Goal: Task Accomplishment & Management: Use online tool/utility

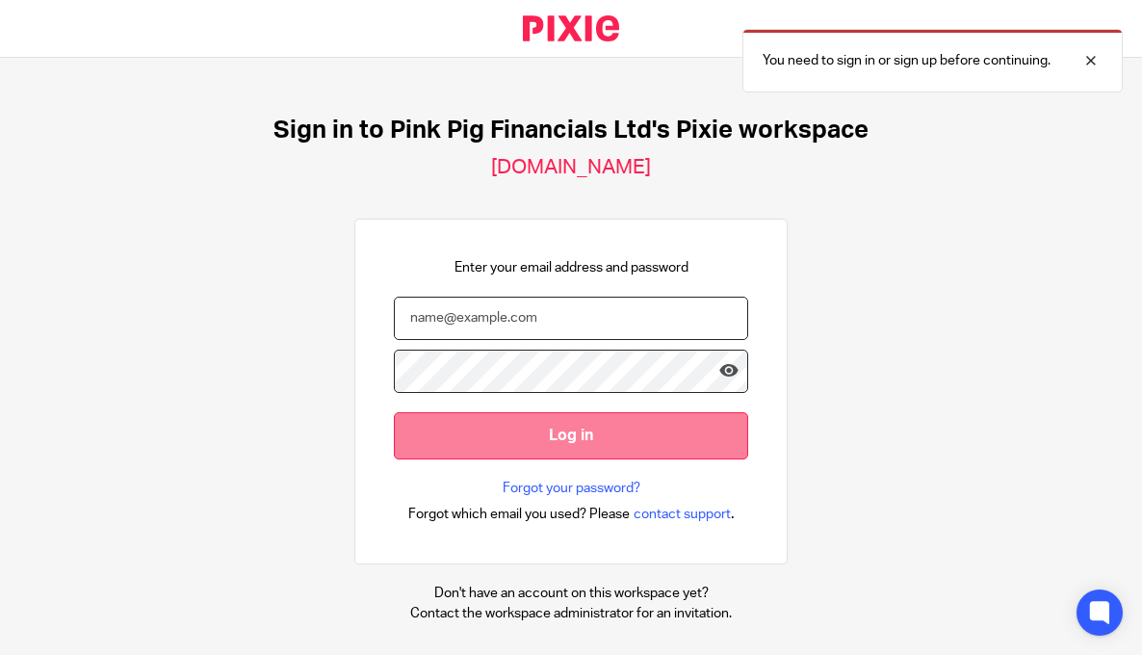
type input "frankie@pinkpigfinancials.co.uk"
click at [646, 445] on input "Log in" at bounding box center [571, 435] width 354 height 47
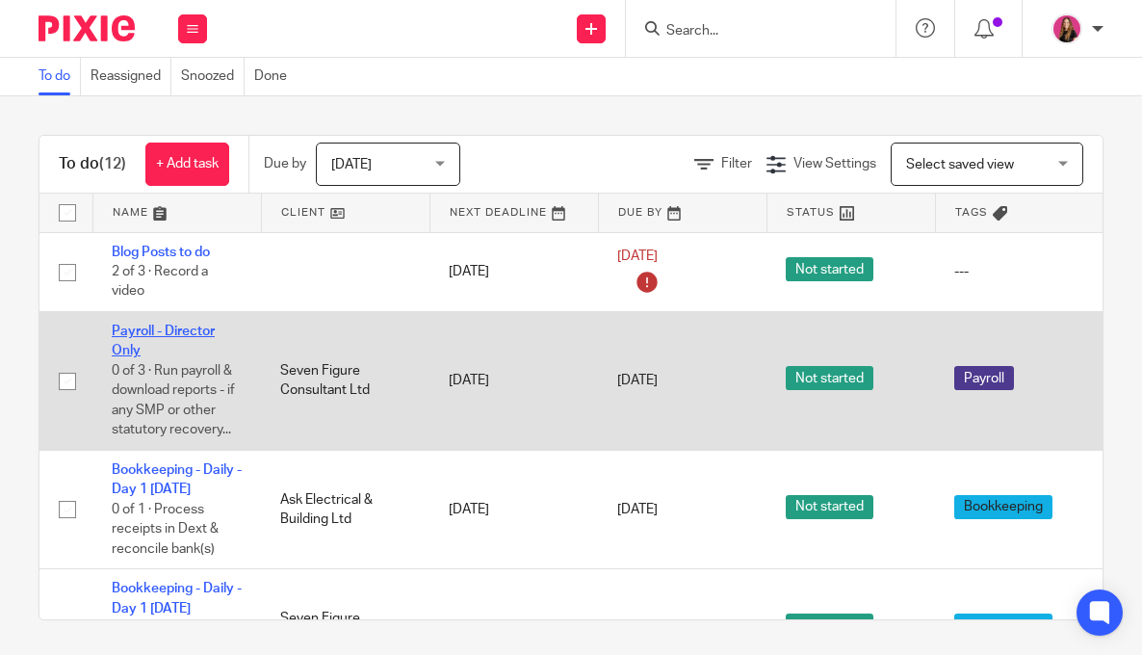
click at [167, 331] on link "Payroll - Director Only" at bounding box center [163, 341] width 103 height 33
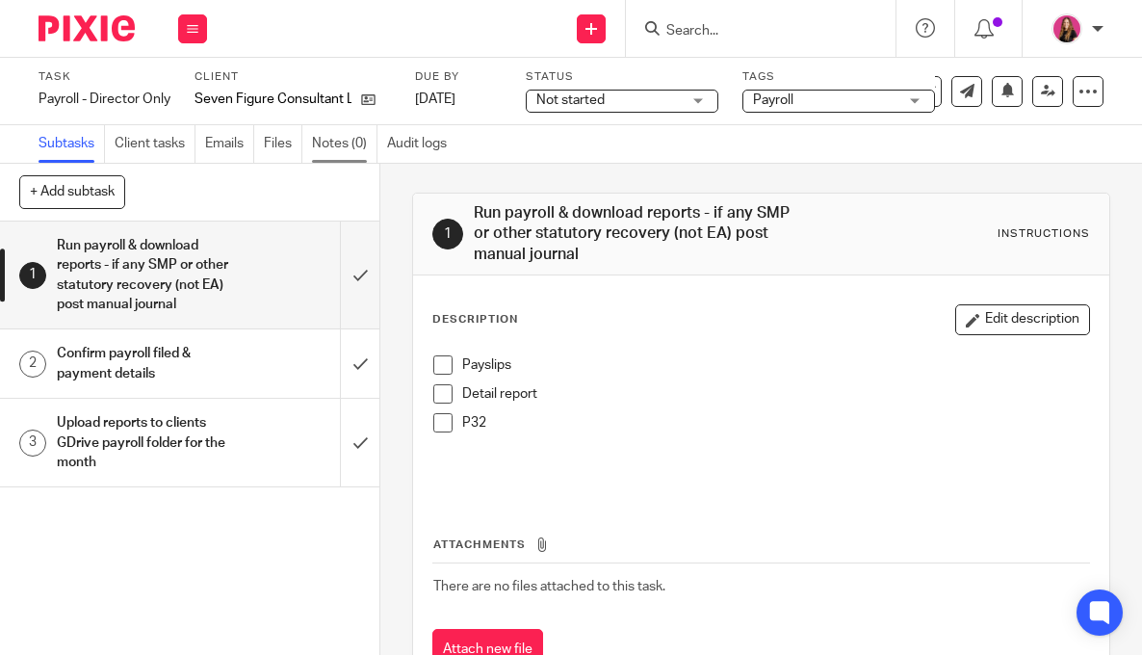
click at [352, 149] on link "Notes (0)" at bounding box center [344, 144] width 65 height 38
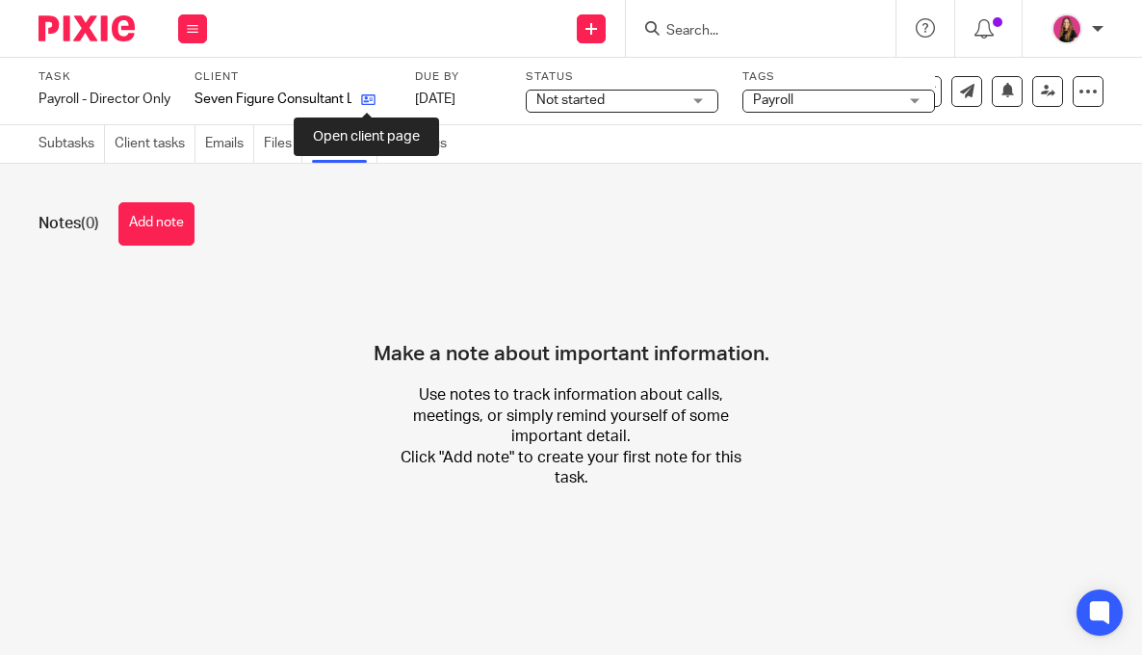
click at [373, 103] on icon at bounding box center [368, 99] width 14 height 14
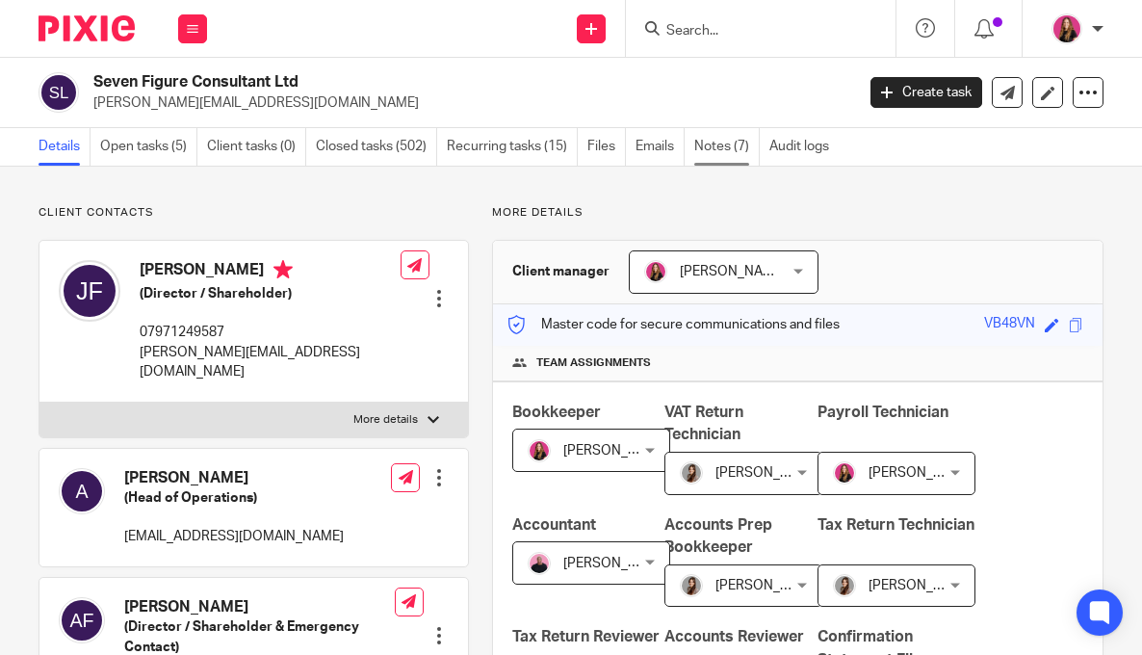
click at [722, 139] on link "Notes (7)" at bounding box center [726, 147] width 65 height 38
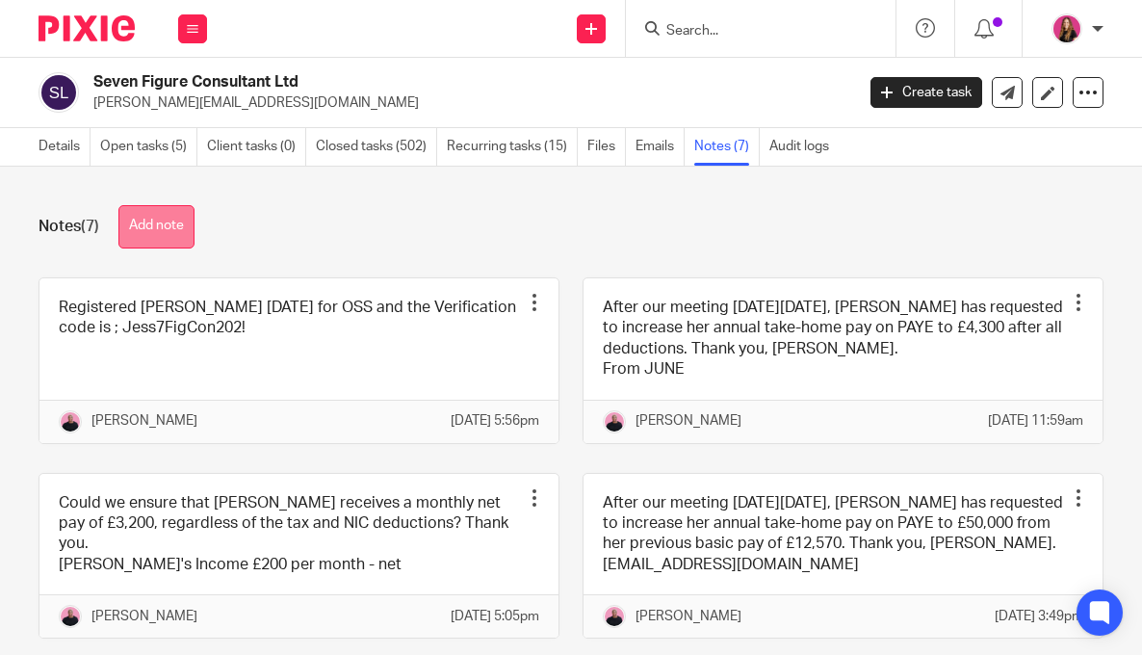
click at [140, 214] on button "Add note" at bounding box center [156, 226] width 76 height 43
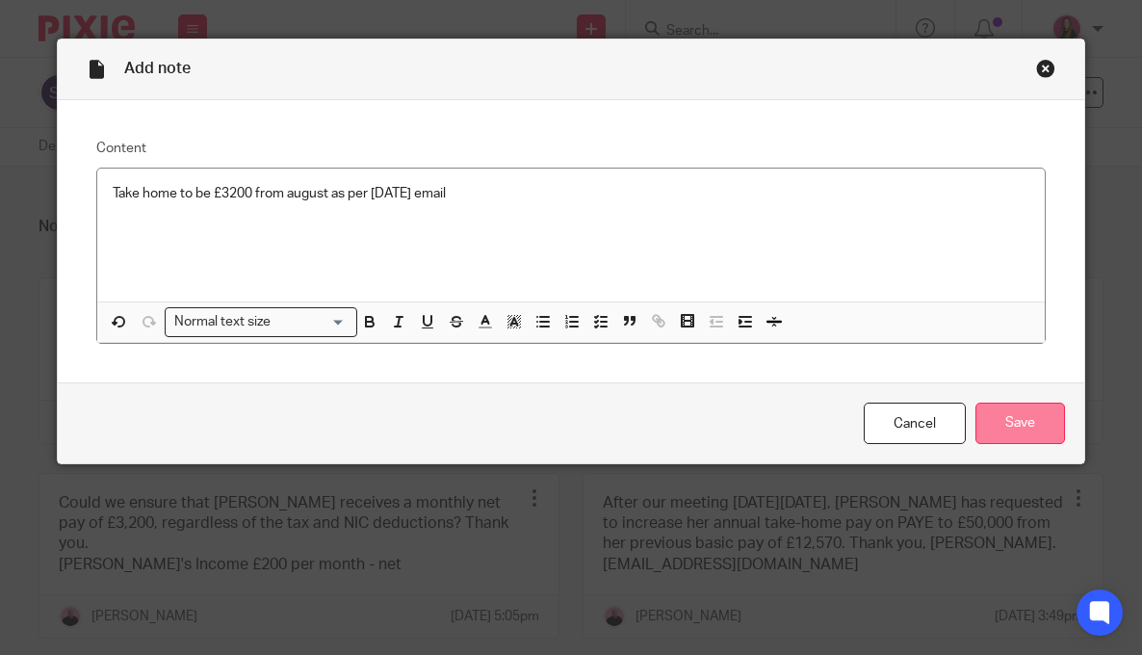
click at [1017, 428] on input "Save" at bounding box center [1021, 423] width 90 height 41
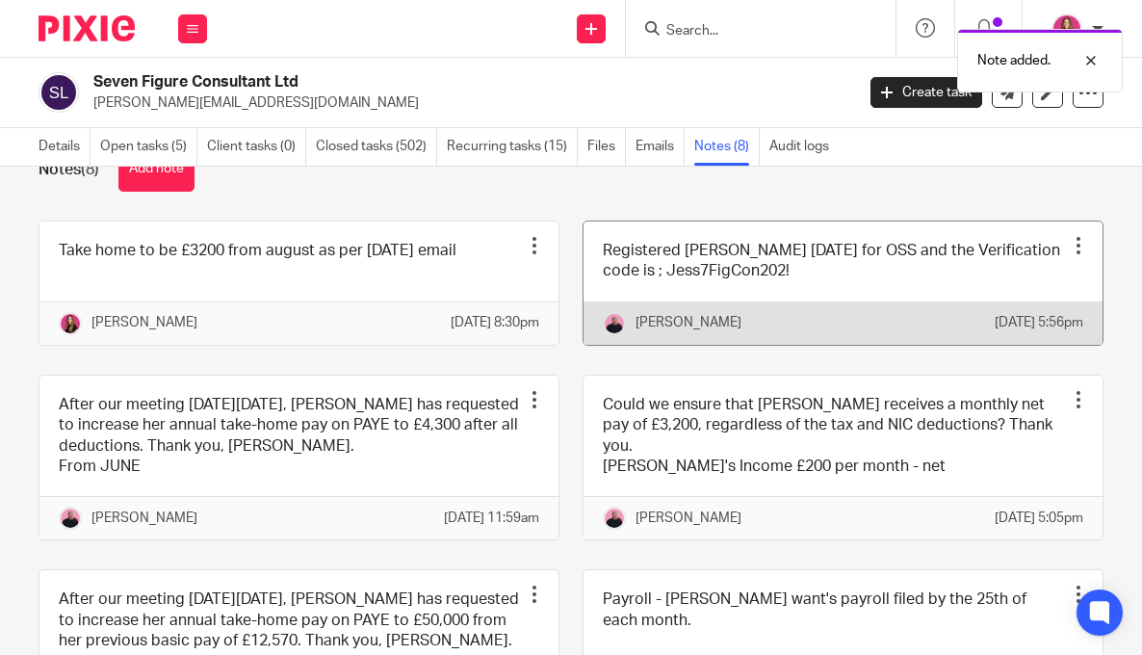
scroll to position [85, 0]
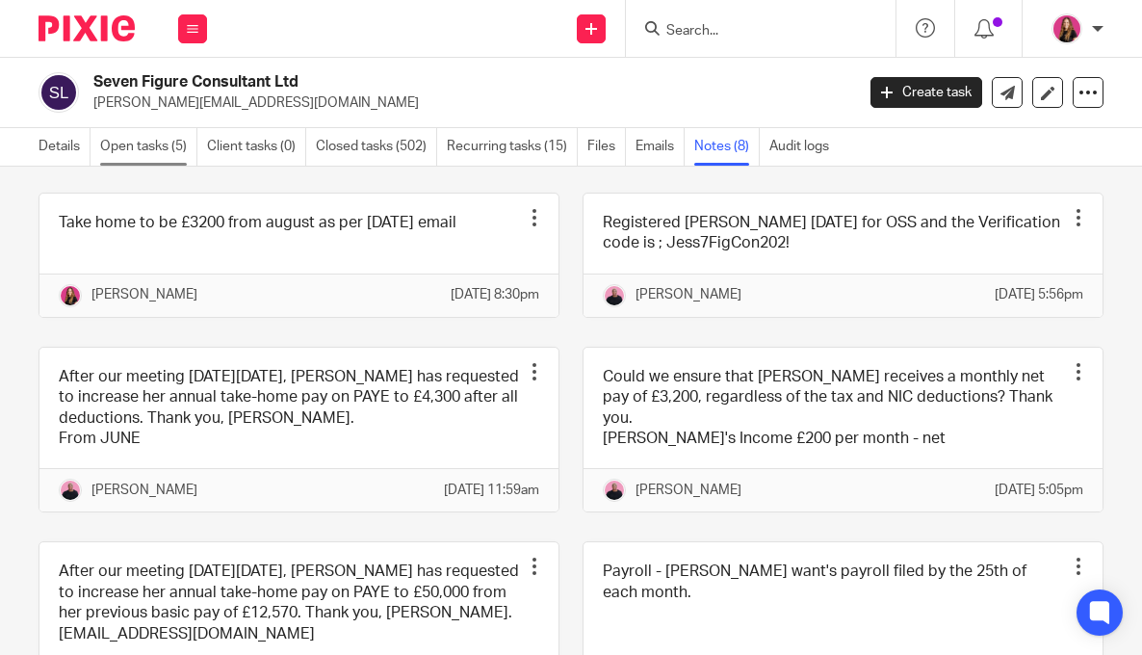
click at [156, 151] on link "Open tasks (5)" at bounding box center [148, 147] width 97 height 38
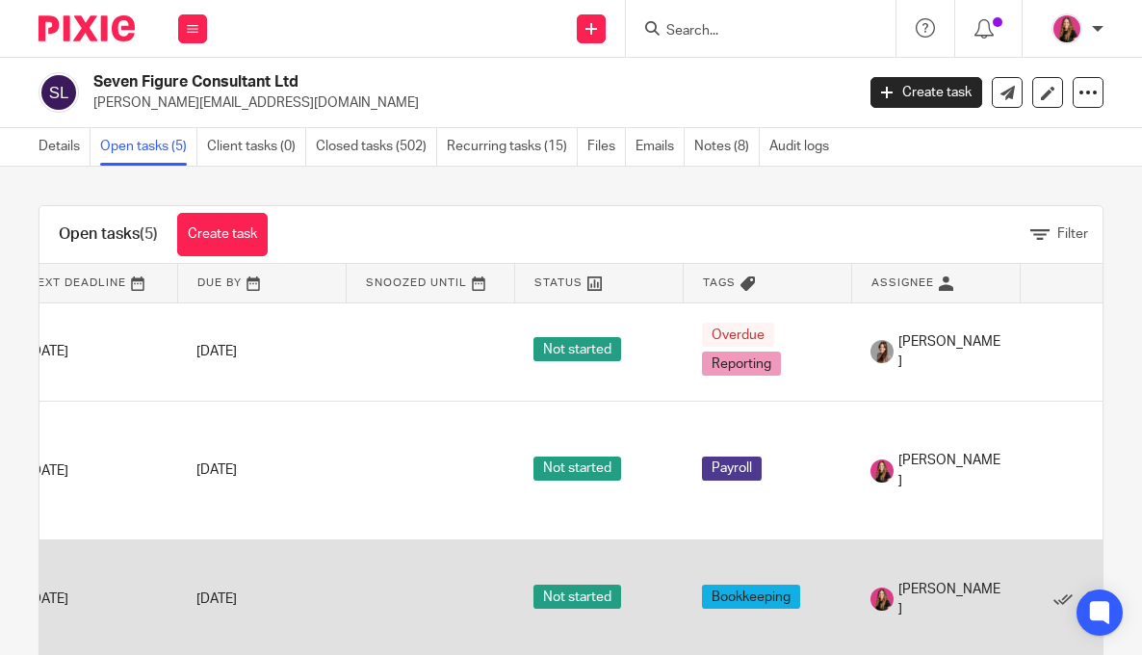
scroll to position [0, 271]
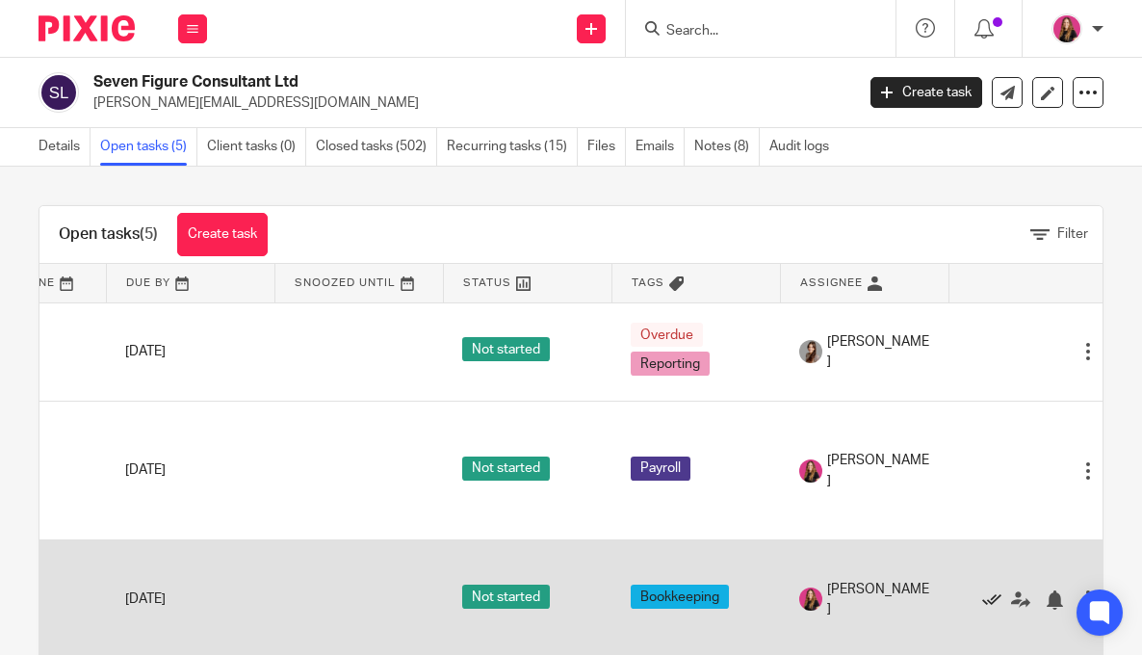
click at [993, 608] on icon at bounding box center [991, 599] width 19 height 19
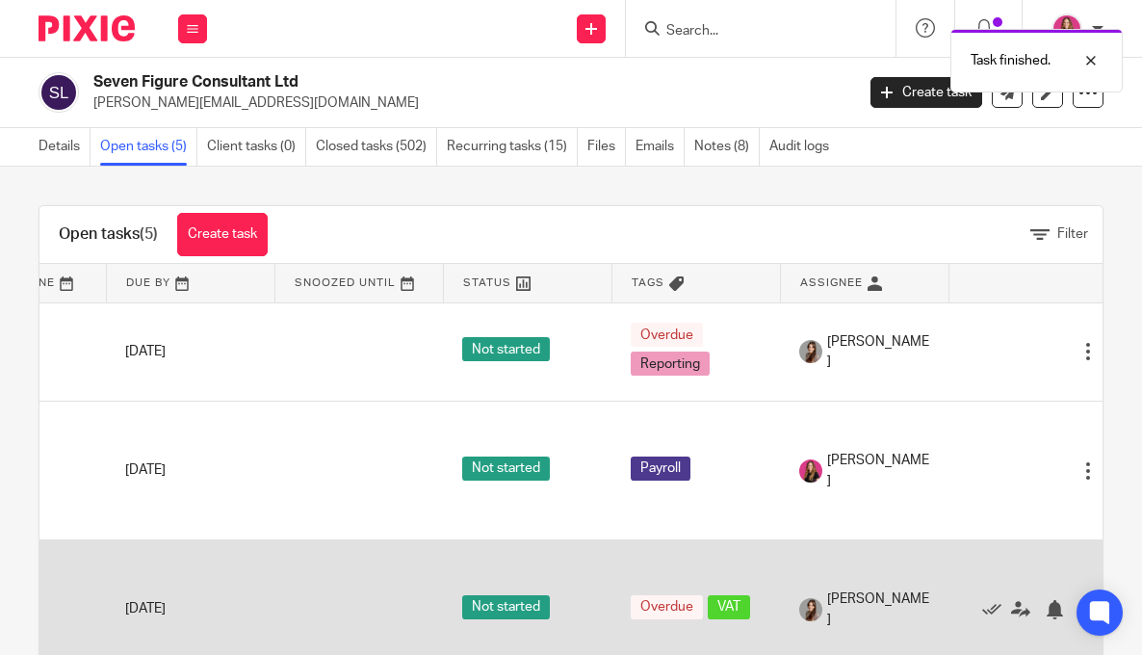
scroll to position [0, 0]
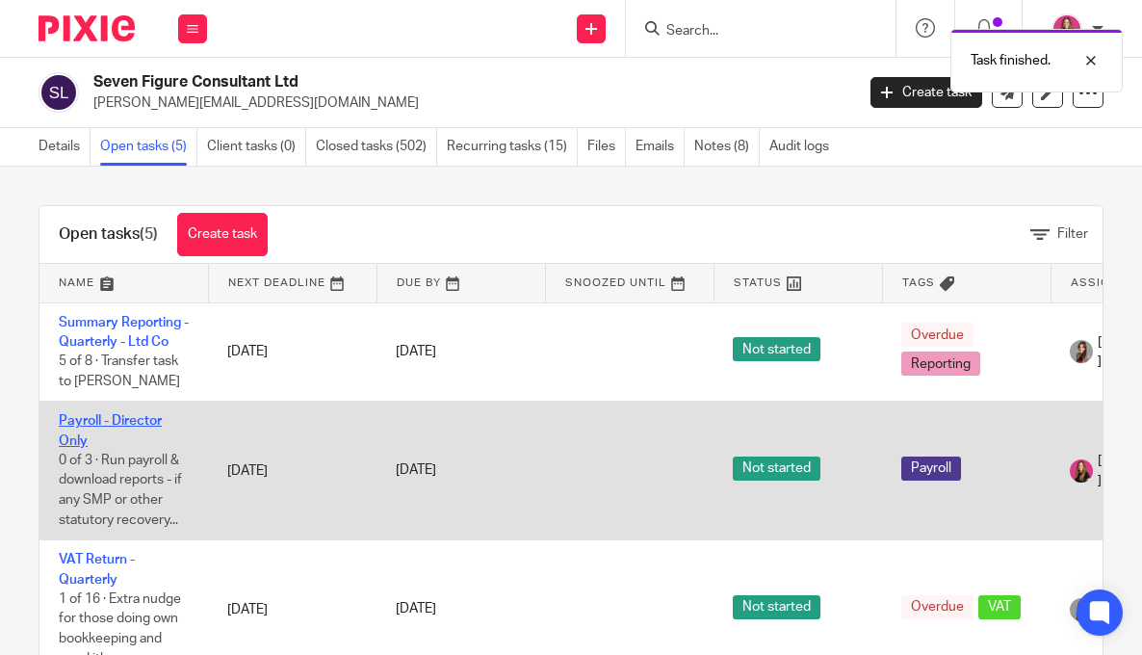
click at [122, 421] on link "Payroll - Director Only" at bounding box center [110, 430] width 103 height 33
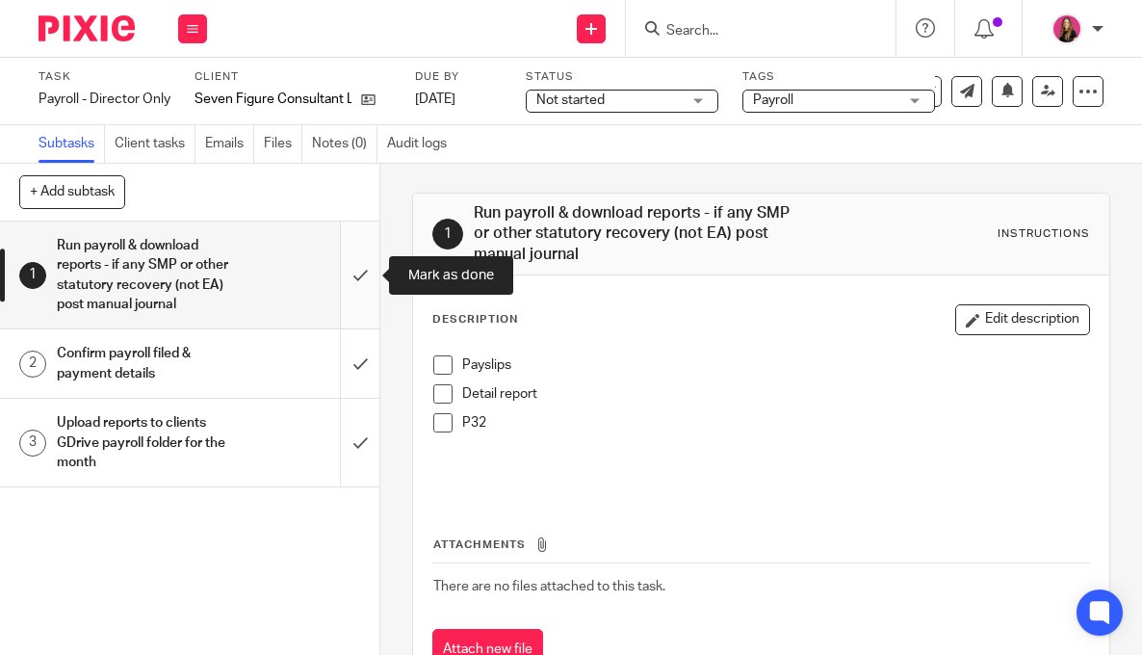
click at [352, 292] on input "submit" at bounding box center [189, 275] width 379 height 107
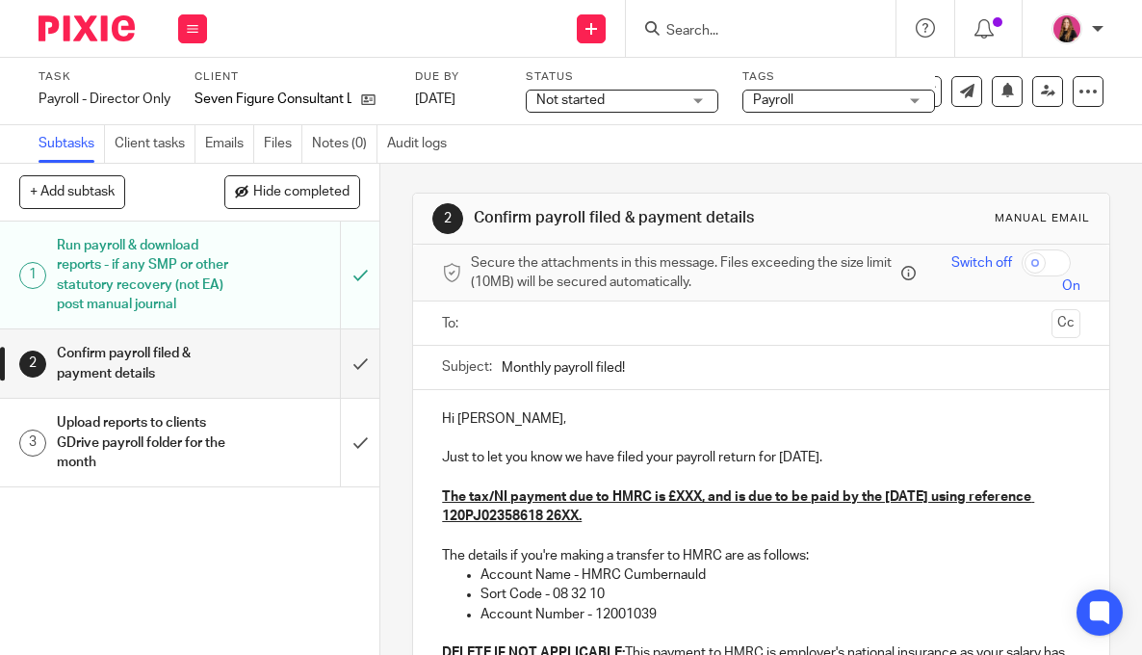
click at [281, 421] on div "Upload reports to clients GDrive payroll folder for the month" at bounding box center [189, 442] width 265 height 68
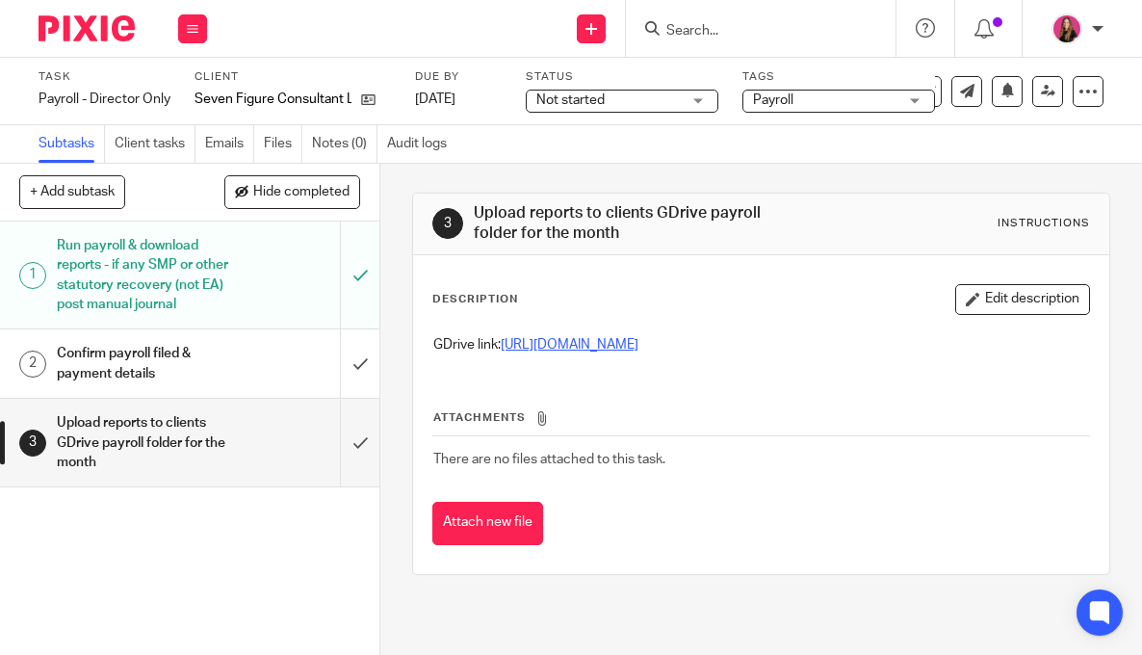
click at [613, 352] on link "https://drive.google.com/drive/u/0/folders/1TMEQ64eJyDL5OcL0NNJrHJNvMDuQW5e9" at bounding box center [570, 344] width 138 height 13
click at [360, 471] on input "submit" at bounding box center [189, 443] width 379 height 88
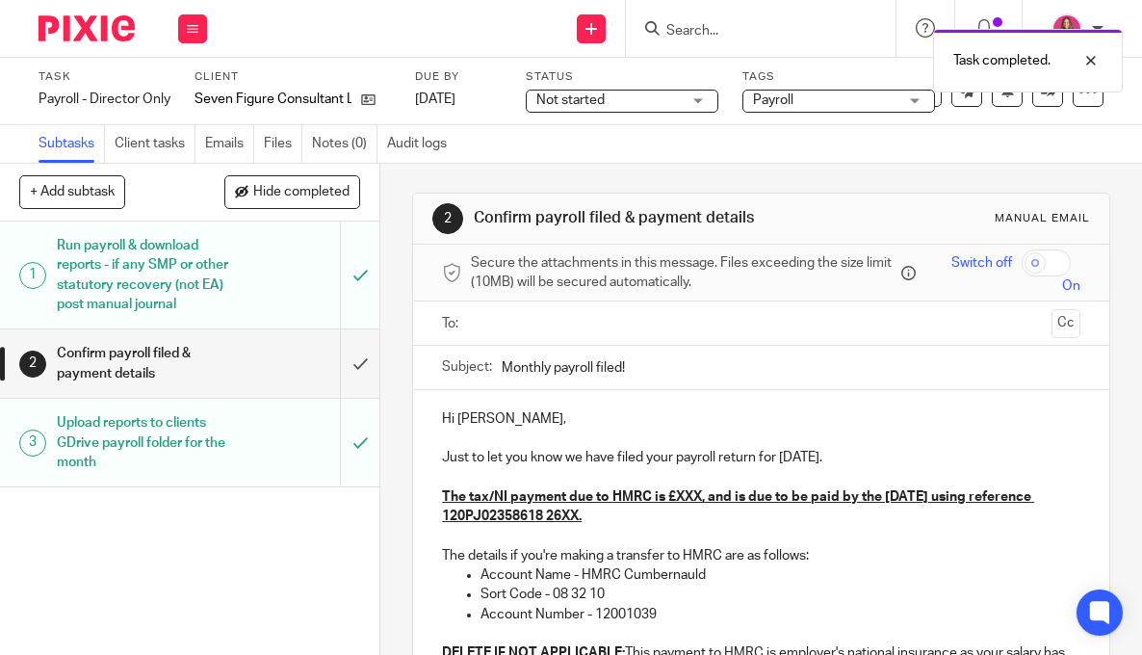
click at [902, 458] on p "Just to let you know we have filed your payroll return for August 2025." at bounding box center [761, 457] width 639 height 19
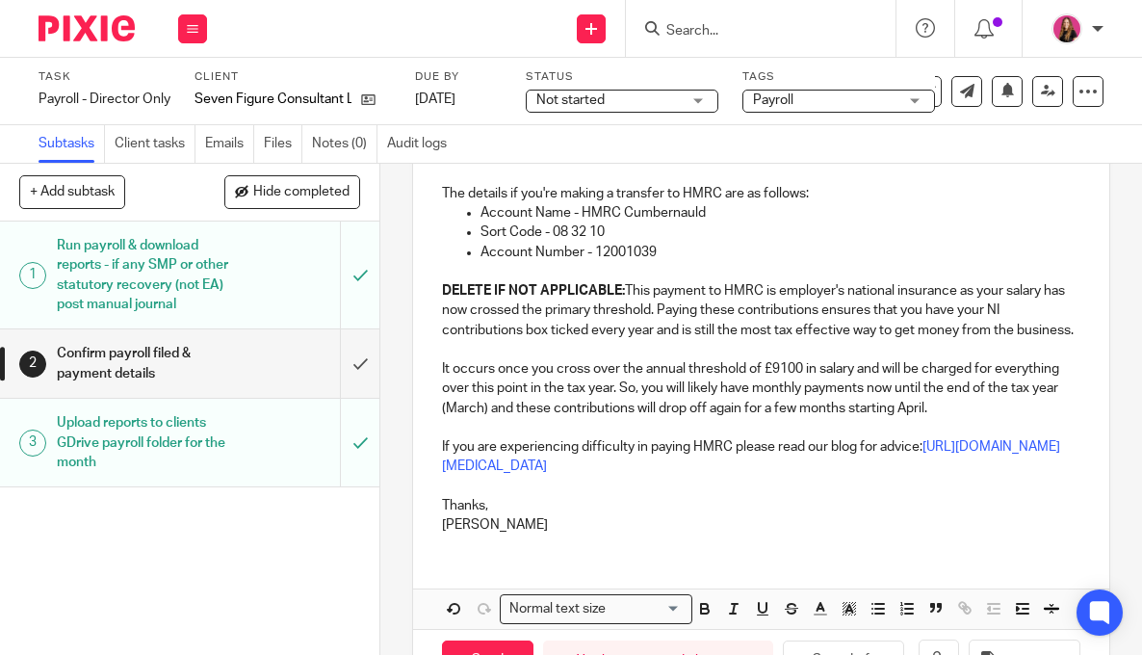
scroll to position [364, 0]
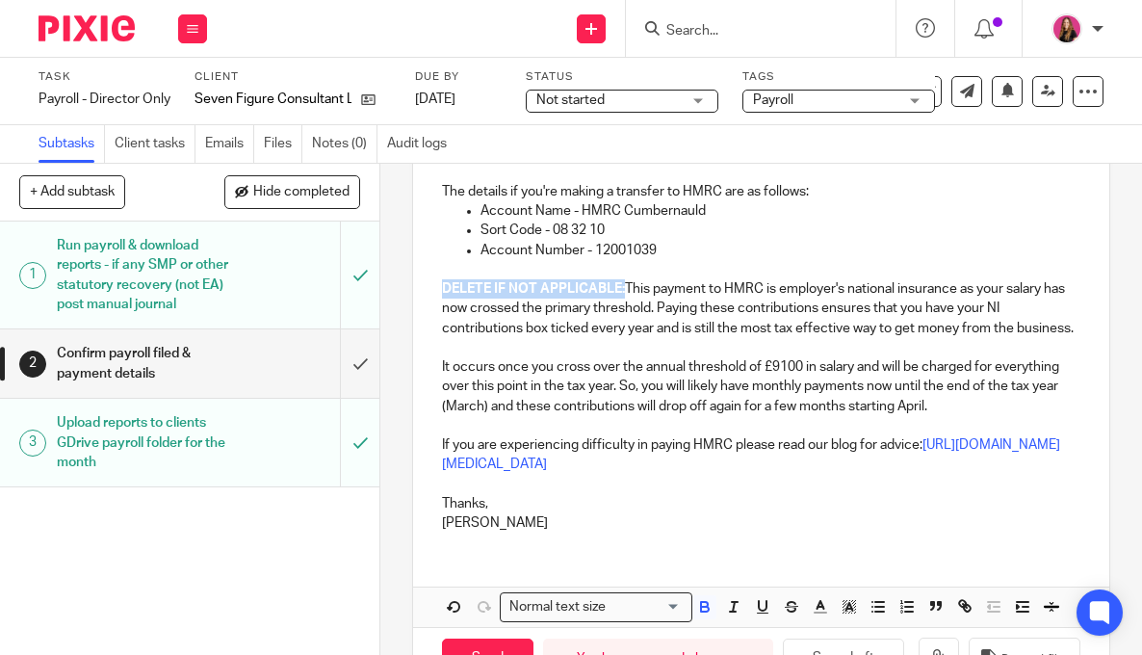
drag, startPoint x: 626, startPoint y: 308, endPoint x: 445, endPoint y: 307, distance: 181.1
click at [445, 296] on strong "DELETE IF NOT APPLICABLE:" at bounding box center [533, 288] width 183 height 13
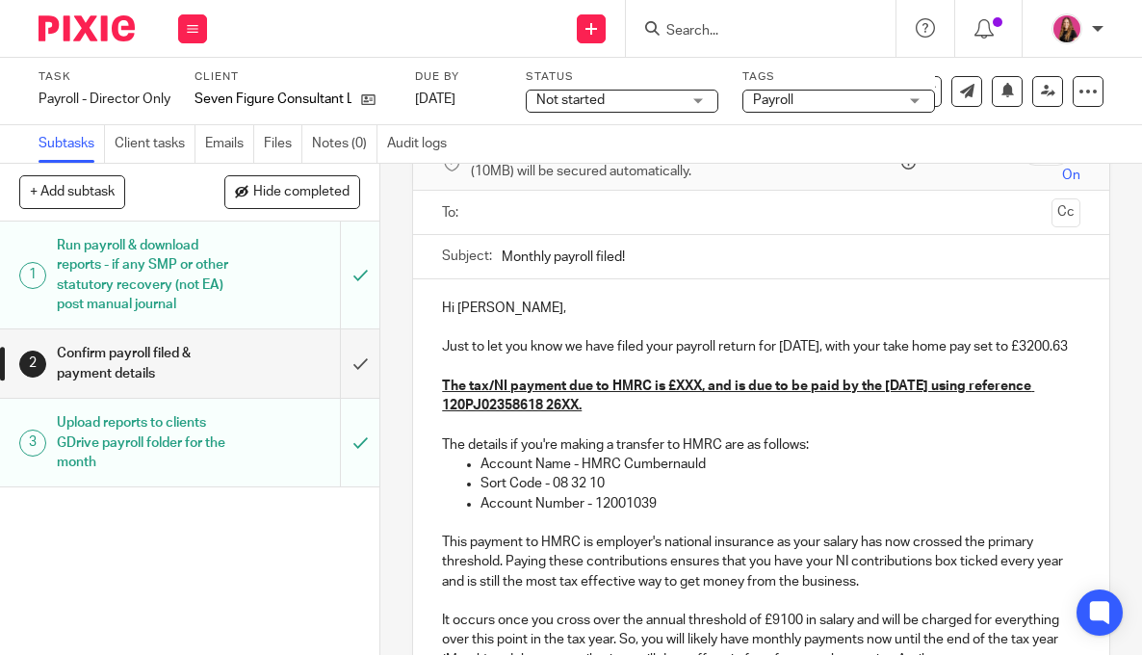
scroll to position [99, 0]
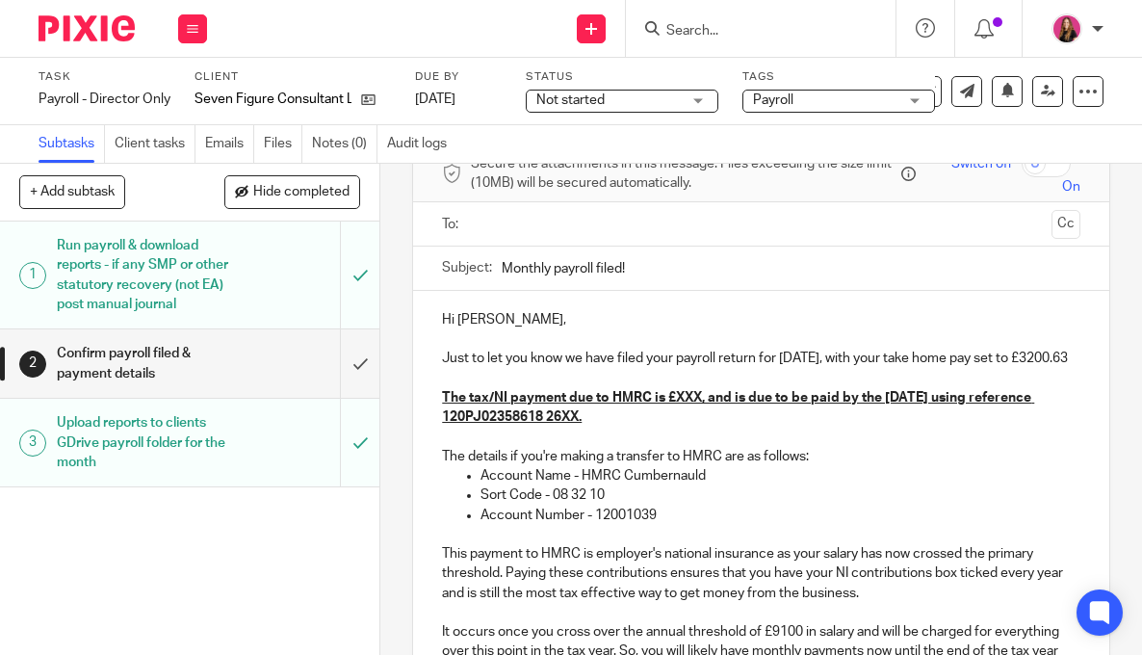
click at [646, 424] on u "The tax/NI payment due to HMRC is £XXX, and is due to be paid by the 22nd Septe…" at bounding box center [738, 407] width 592 height 33
click at [703, 417] on u "The tax/NI payment due to HMRC is £XXX, and is due to be paid by the 22nd Septe…" at bounding box center [738, 407] width 592 height 33
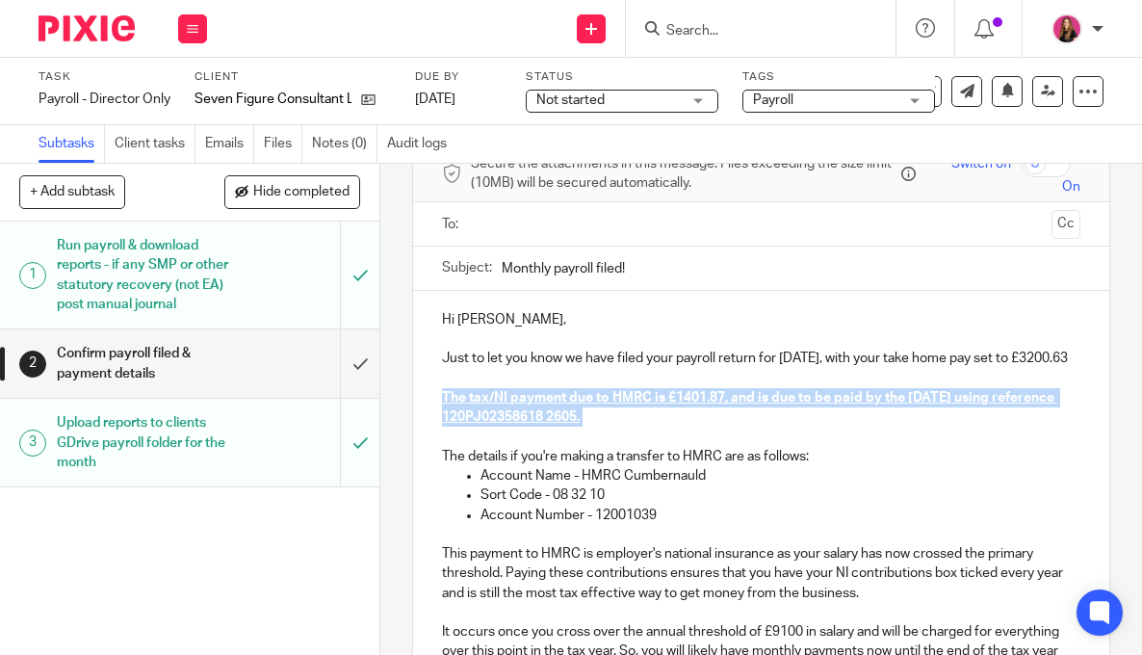
drag, startPoint x: 703, startPoint y: 440, endPoint x: 443, endPoint y: 420, distance: 260.8
click at [443, 420] on p "The tax/NI payment due to HMRC is £1401.87, and is due to be paid by the 22nd S…" at bounding box center [761, 398] width 639 height 59
click at [474, 399] on p "The tax/NI payment due to HMRC is £1401.87, and is due to be paid by the 22nd S…" at bounding box center [761, 398] width 639 height 59
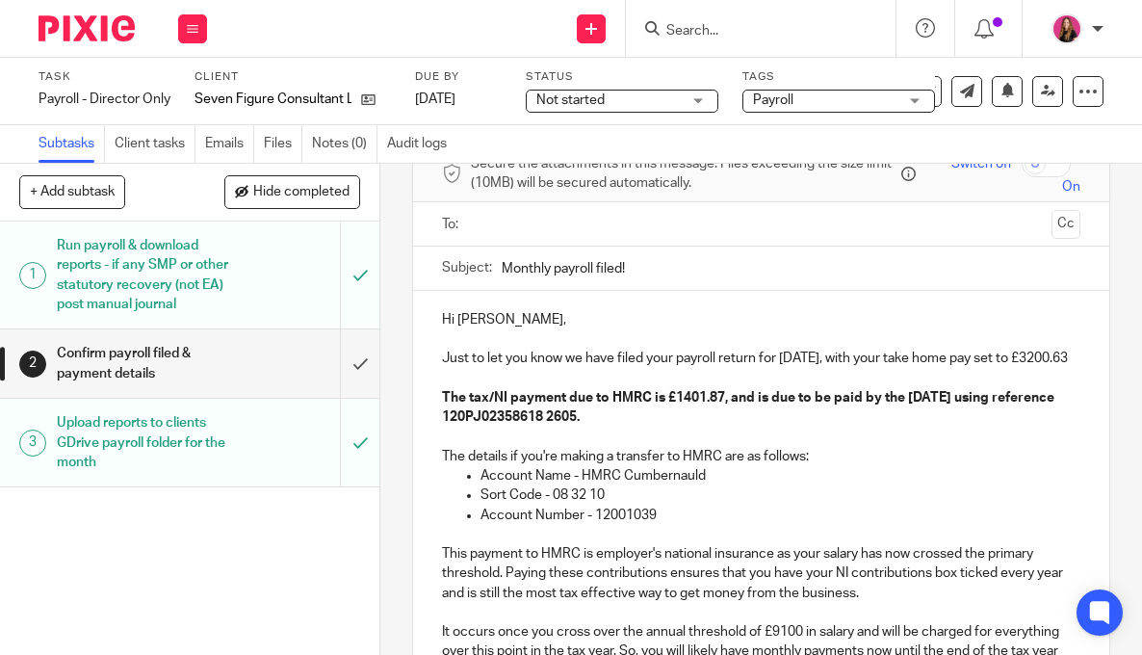
scroll to position [48, 0]
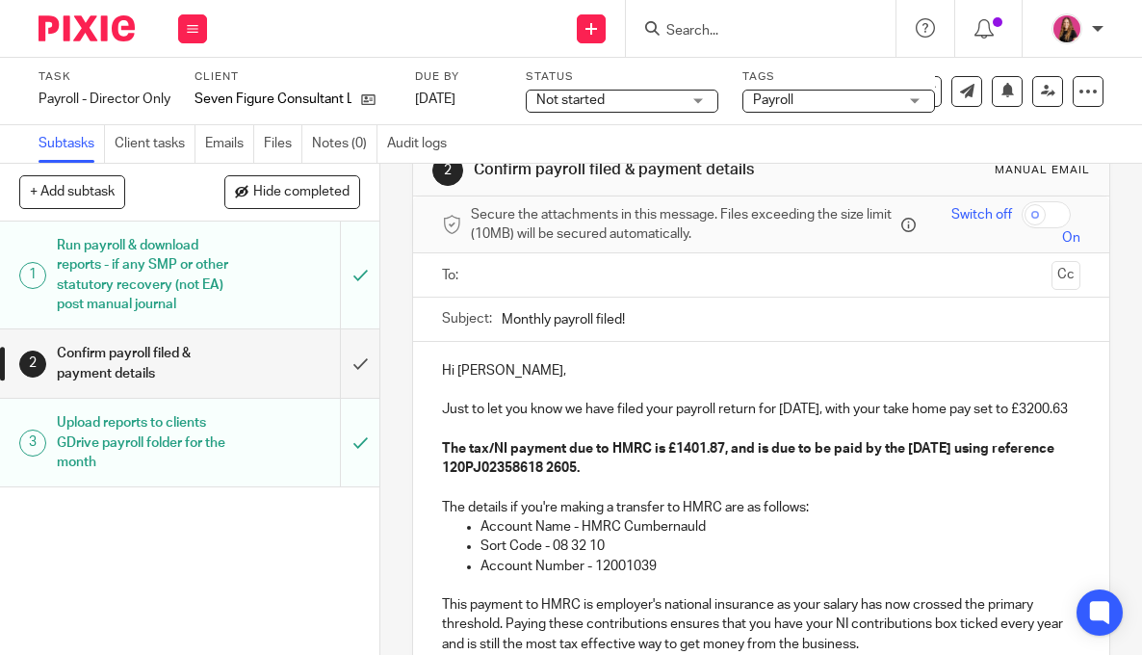
click at [643, 280] on input "text" at bounding box center [760, 275] width 565 height 22
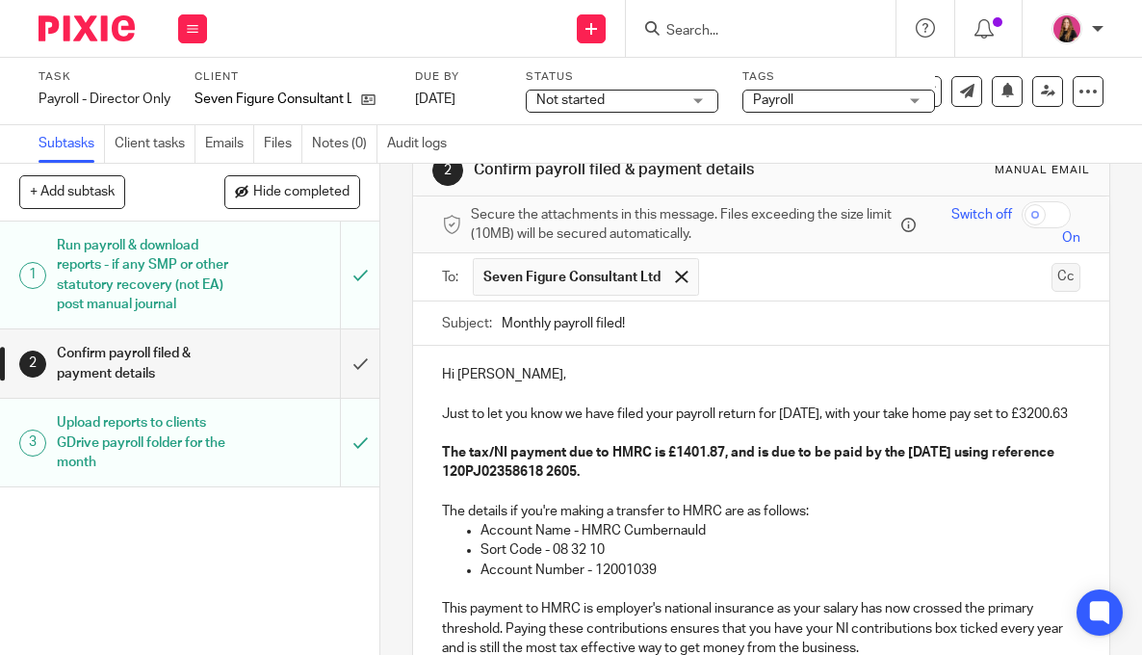
click at [1071, 286] on button "Cc" at bounding box center [1066, 277] width 29 height 29
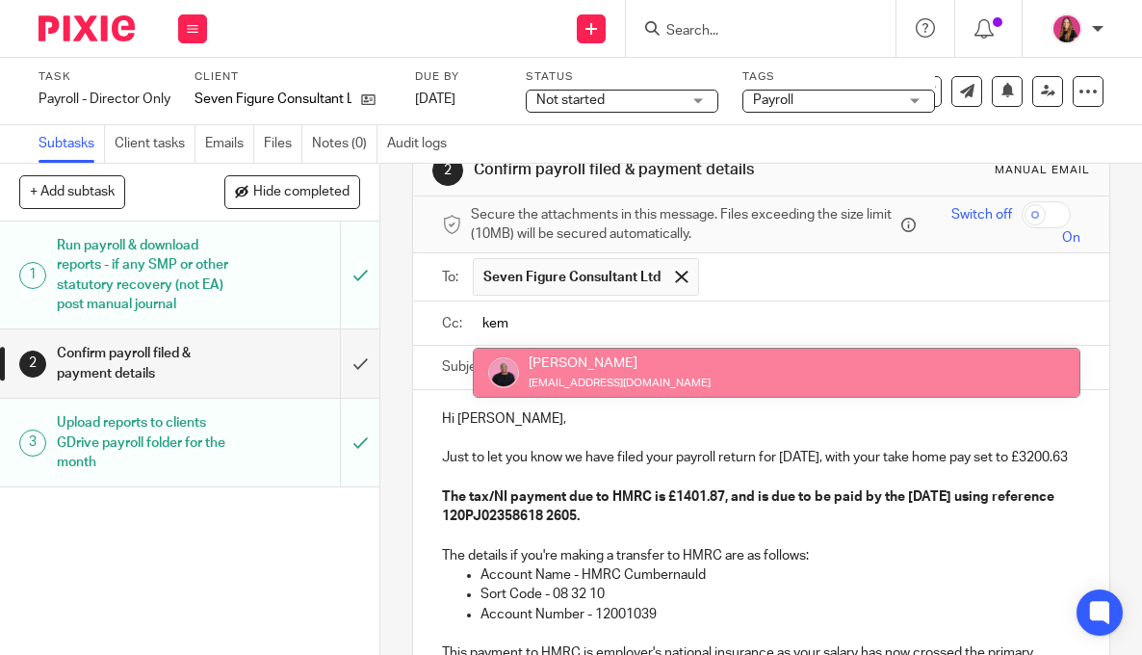
type input "kem"
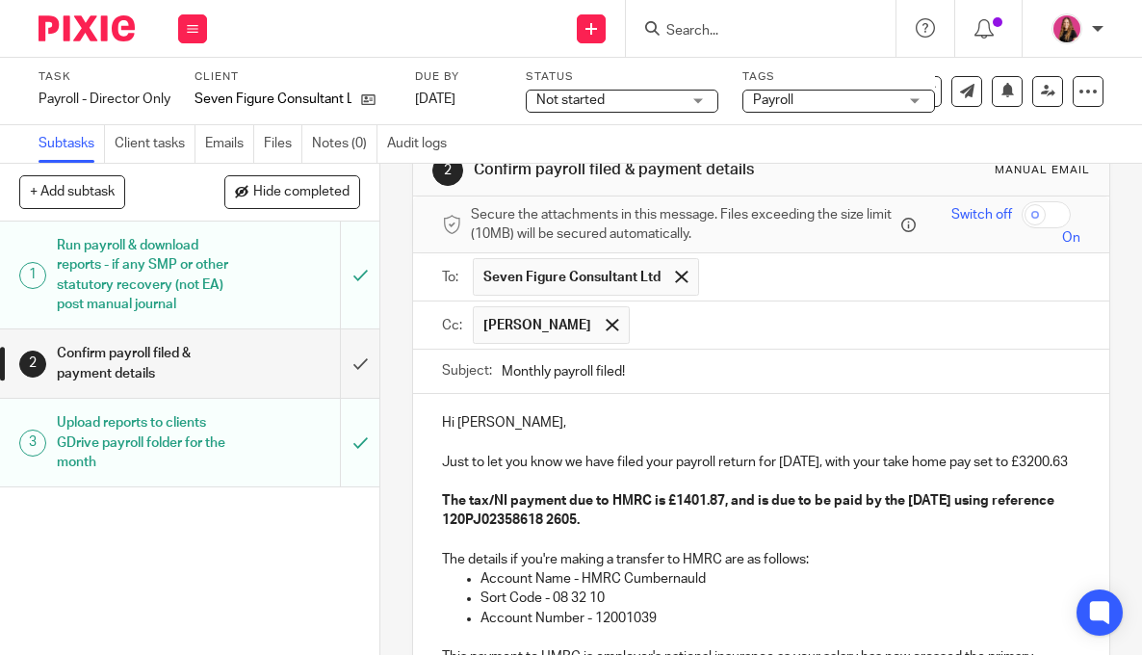
click at [534, 472] on p "Just to let you know we have filed your payroll return for August 2025, with yo…" at bounding box center [761, 462] width 639 height 19
click at [620, 472] on p "Just to let you know we have filed your payroll return for August 2025, with yo…" at bounding box center [761, 462] width 639 height 19
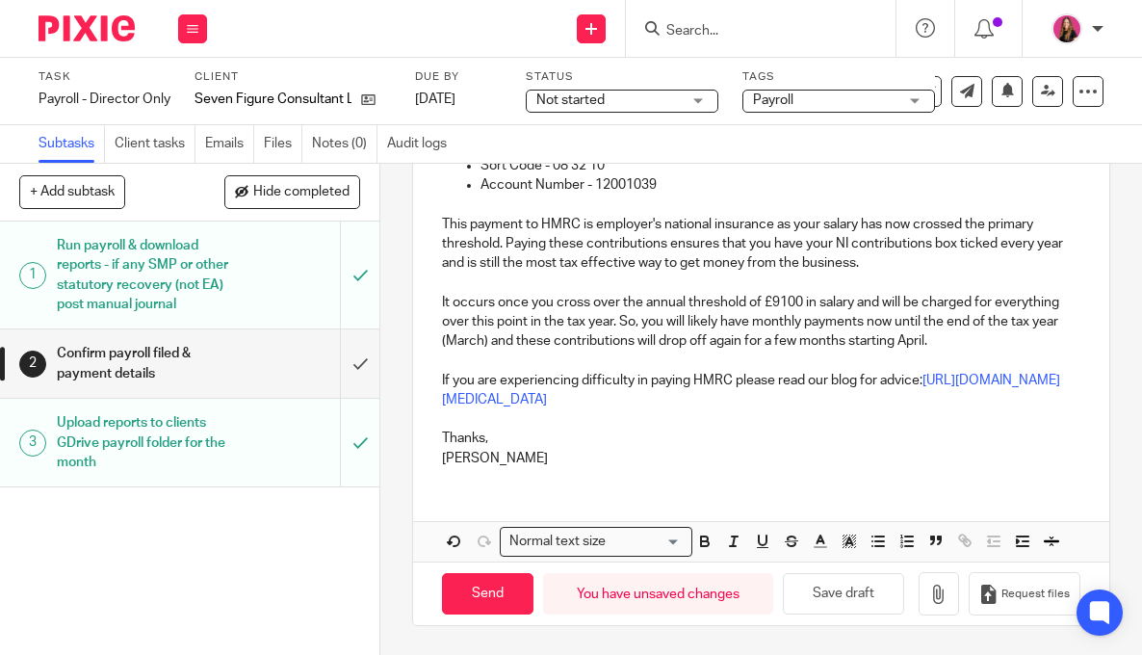
scroll to position [518, 0]
click at [482, 603] on input "Send" at bounding box center [487, 593] width 91 height 41
type input "Sent"
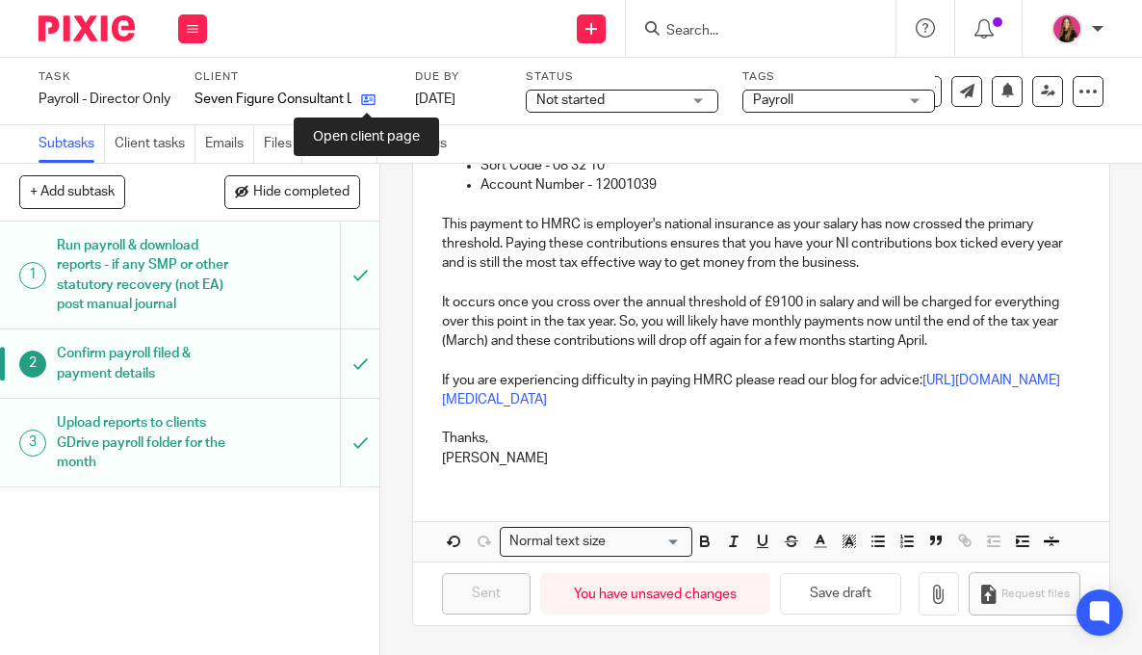
click at [372, 92] on icon at bounding box center [368, 99] width 14 height 14
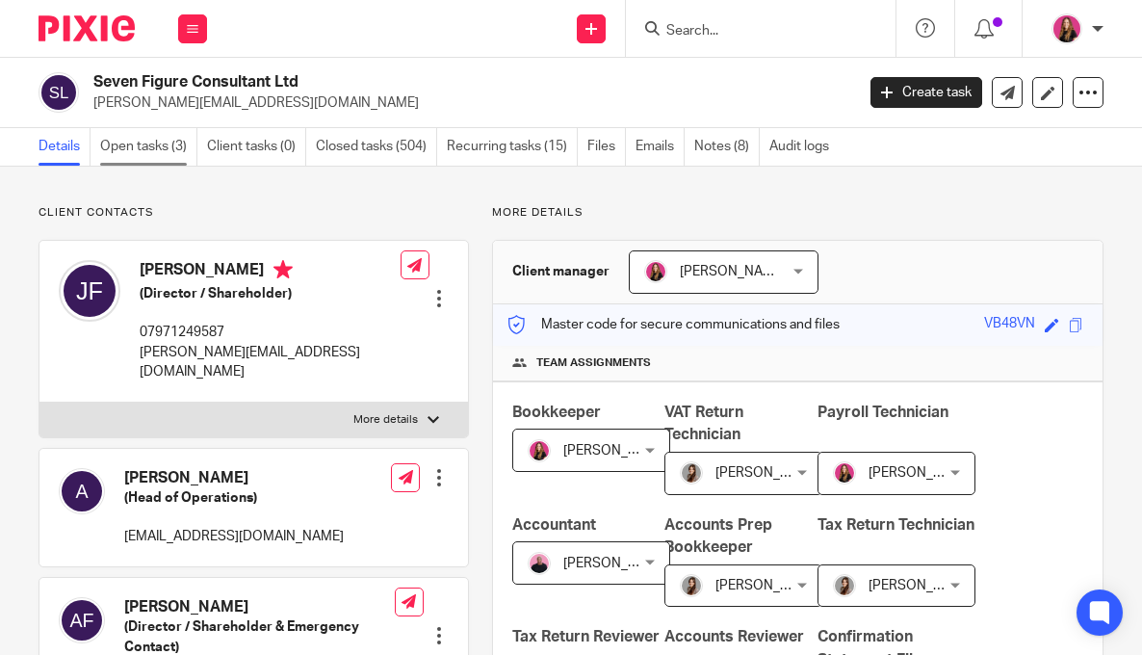
click at [153, 131] on link "Open tasks (3)" at bounding box center [148, 147] width 97 height 38
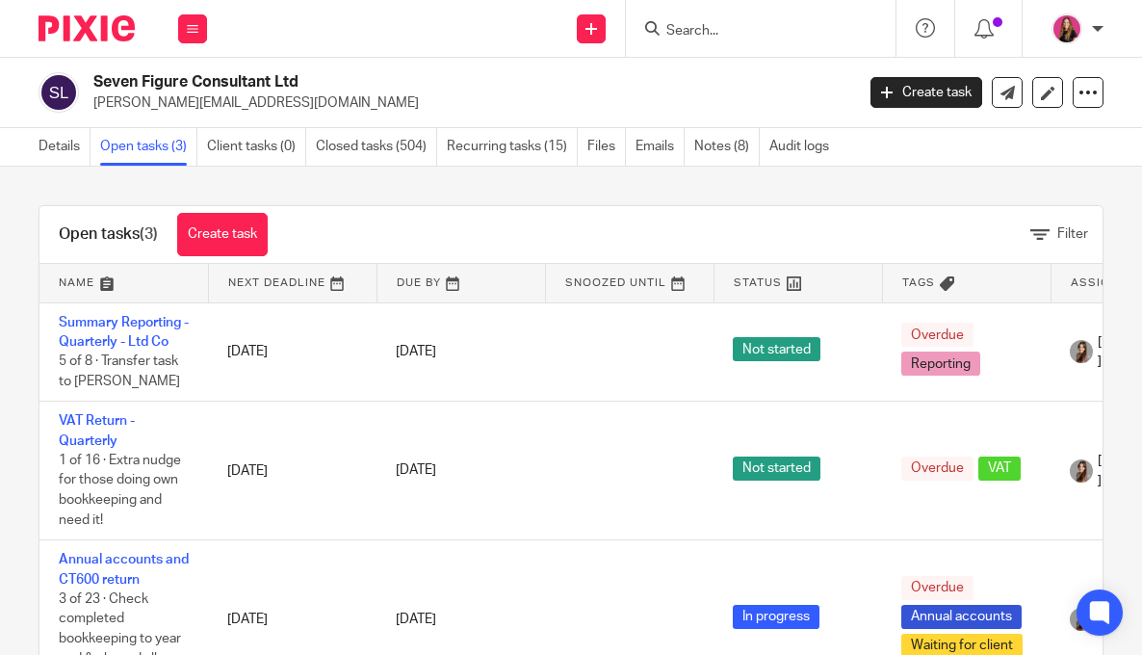
click at [101, 12] on div at bounding box center [79, 28] width 159 height 57
click at [89, 36] on img at bounding box center [87, 28] width 96 height 26
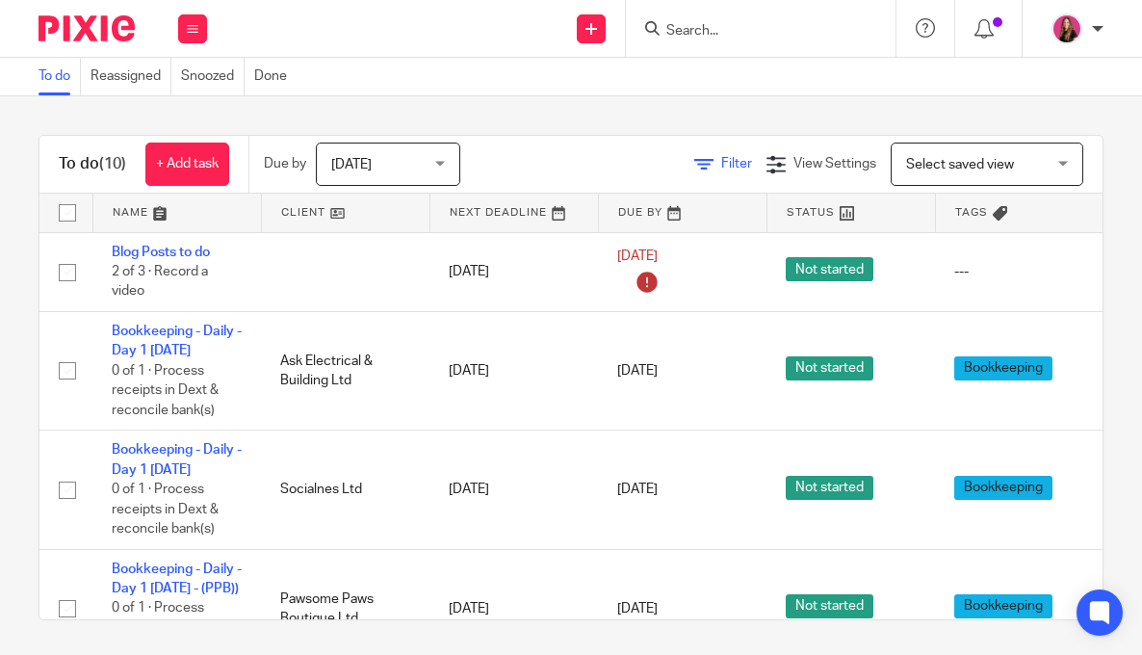
click at [728, 157] on span "Filter" at bounding box center [736, 163] width 31 height 13
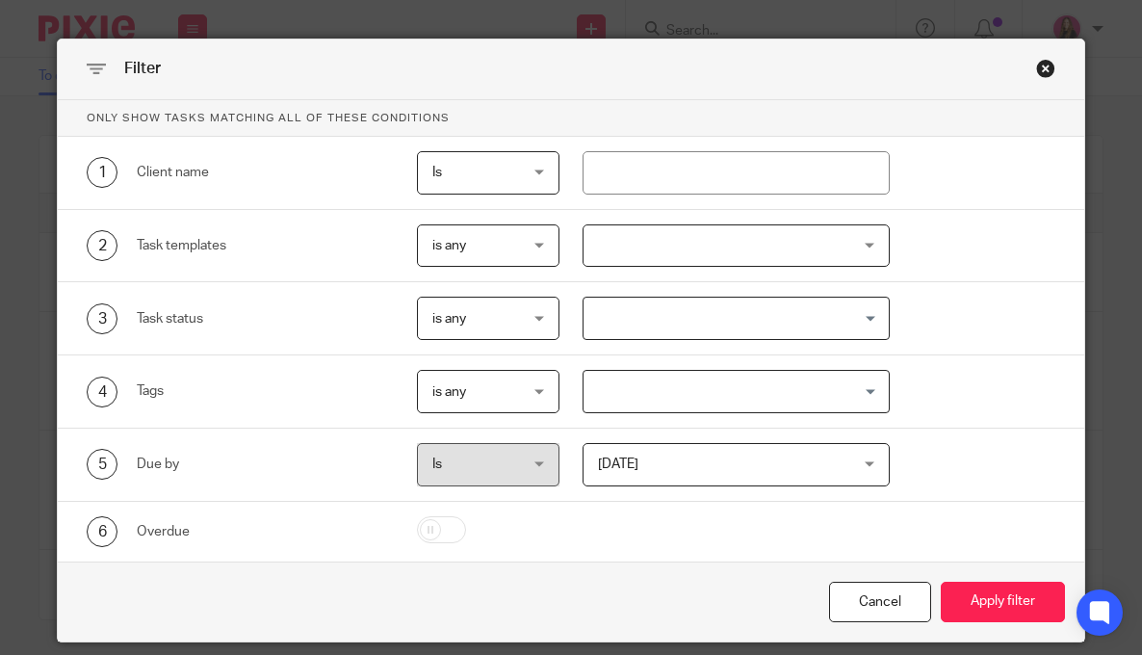
click at [771, 306] on input "Search for option" at bounding box center [732, 318] width 293 height 34
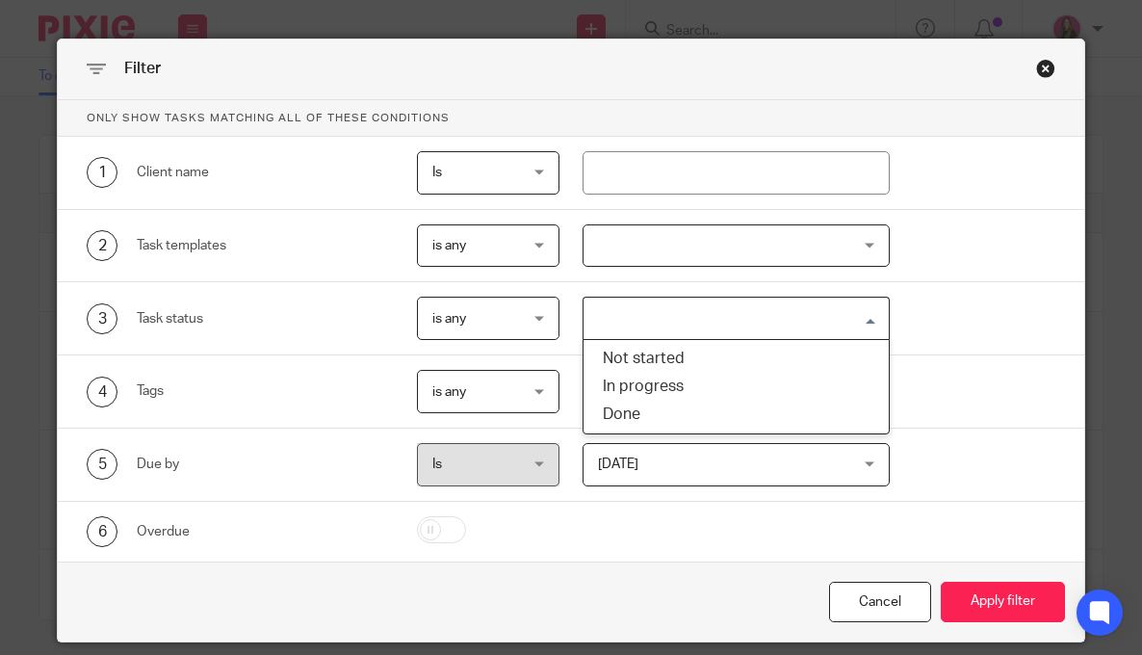
click at [783, 248] on div at bounding box center [736, 245] width 307 height 43
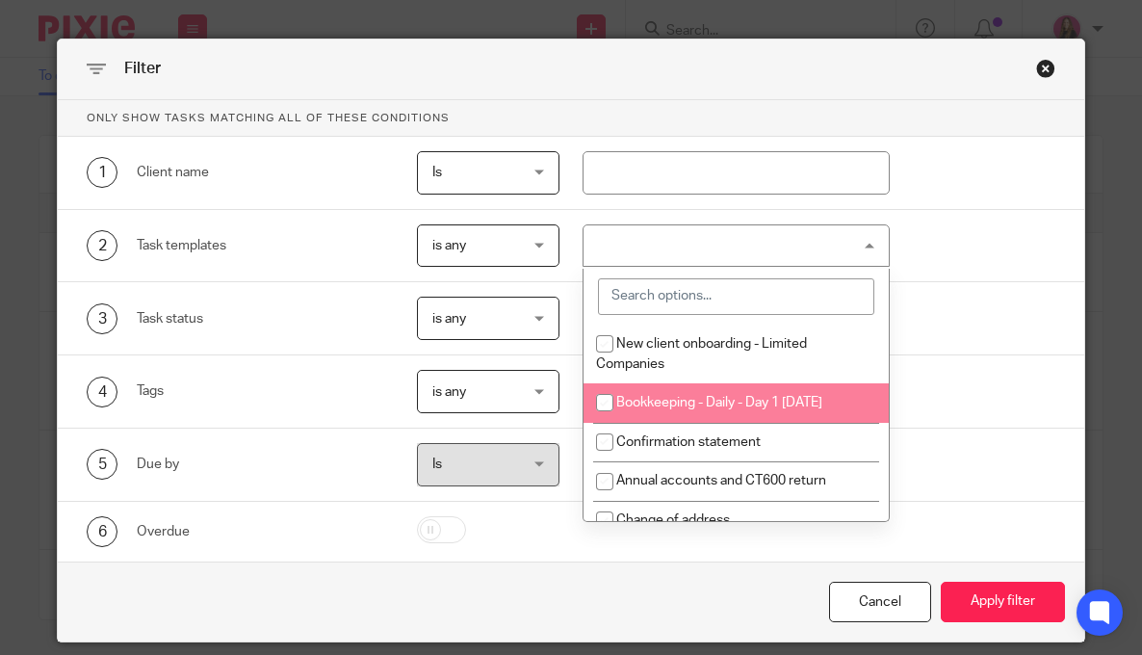
click at [771, 413] on li "Bookkeeping - Daily - Day 1 [DATE]" at bounding box center [736, 402] width 305 height 39
checkbox input "true"
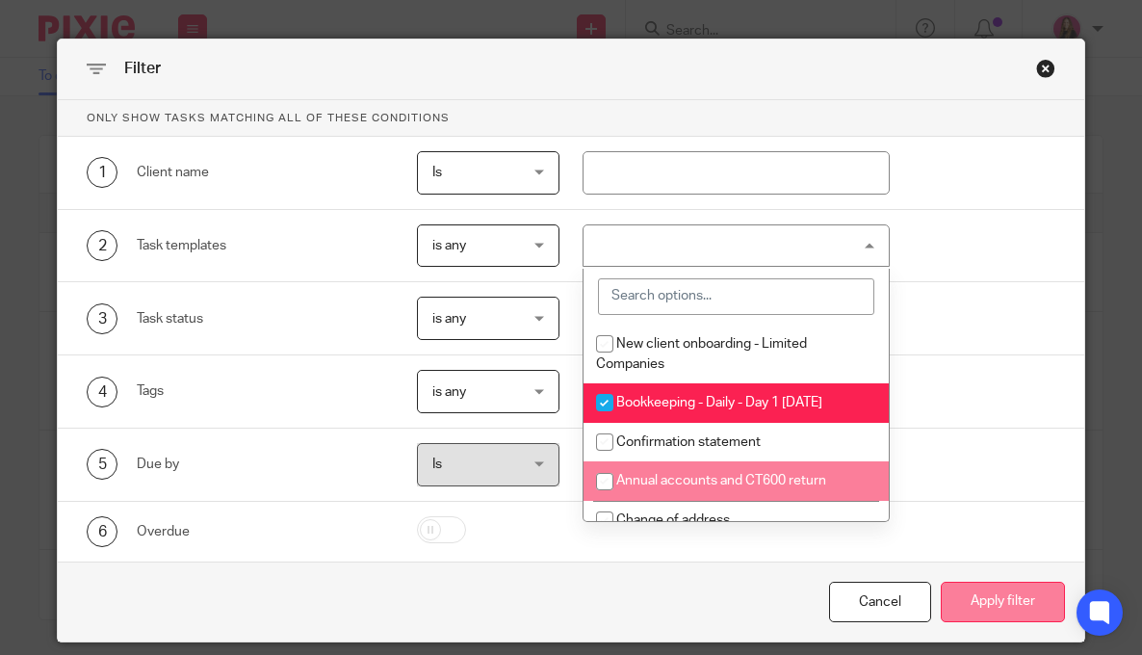
click at [995, 603] on button "Apply filter" at bounding box center [1003, 602] width 124 height 41
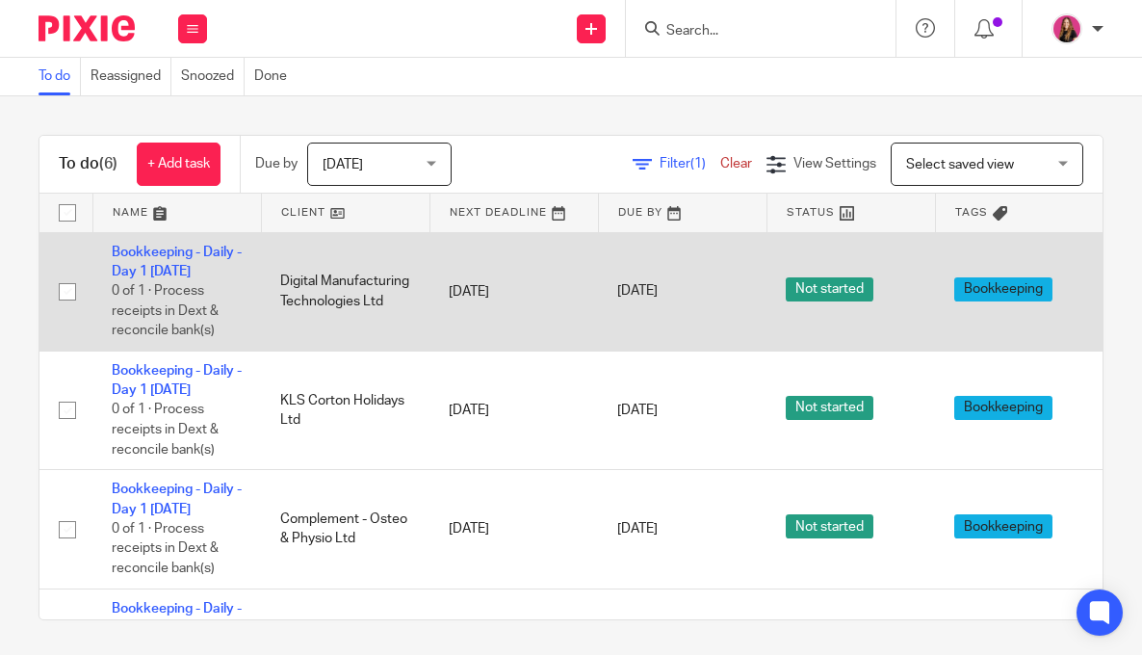
scroll to position [0, 169]
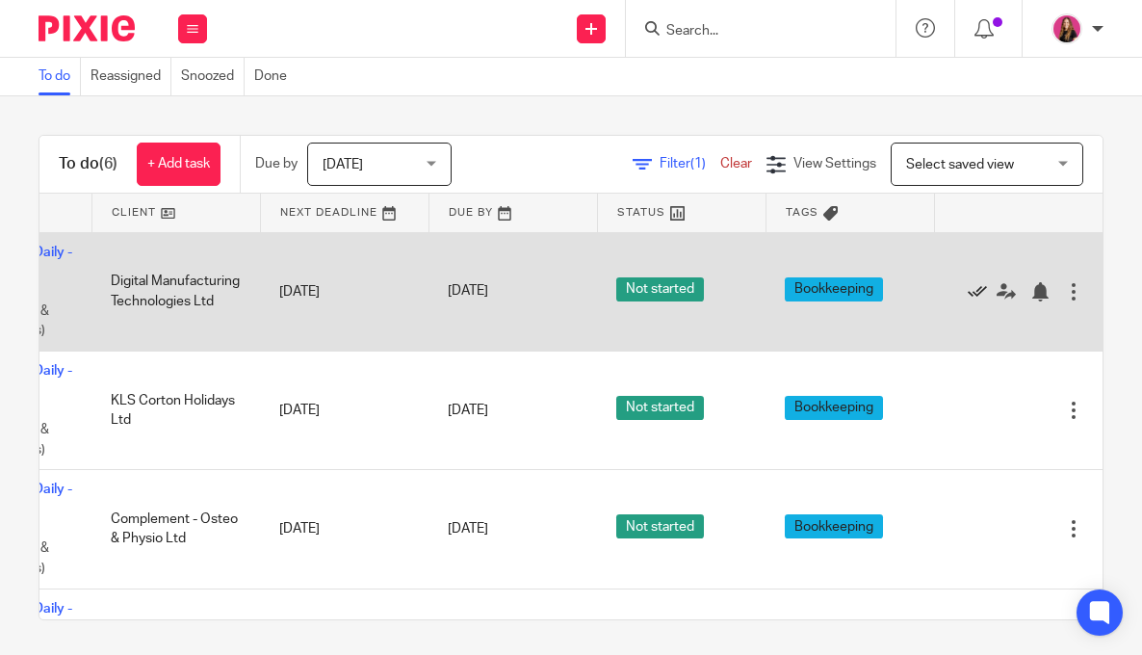
click at [977, 291] on icon at bounding box center [977, 291] width 19 height 19
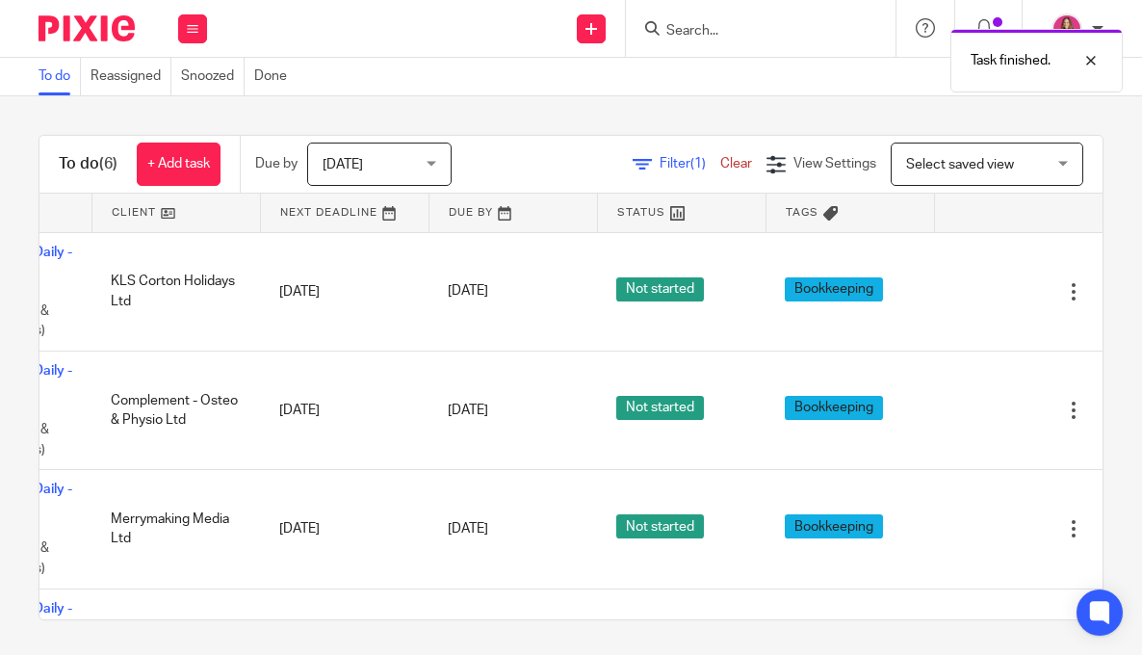
click at [977, 291] on icon at bounding box center [977, 291] width 19 height 19
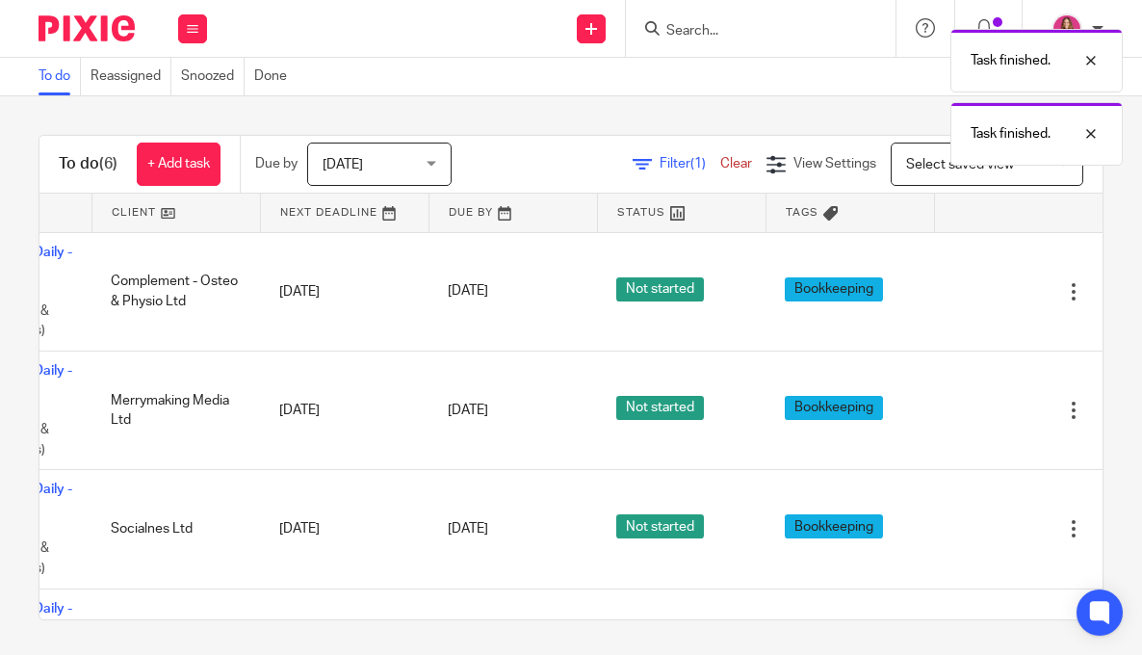
click at [977, 291] on icon at bounding box center [977, 291] width 19 height 19
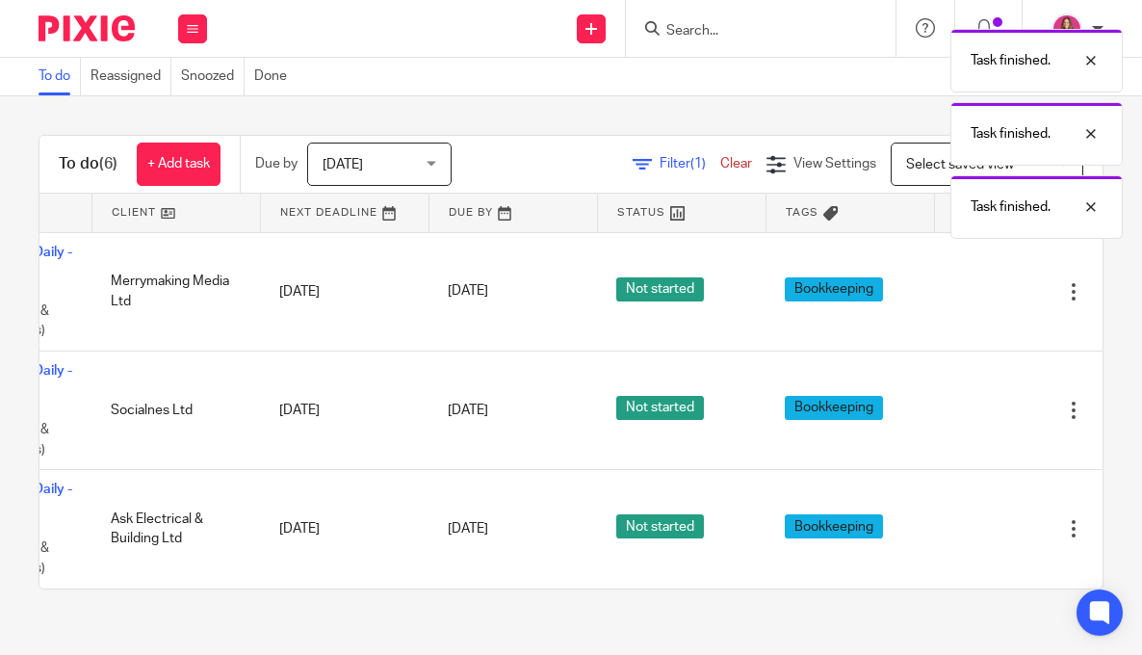
click at [977, 291] on icon at bounding box center [977, 291] width 19 height 19
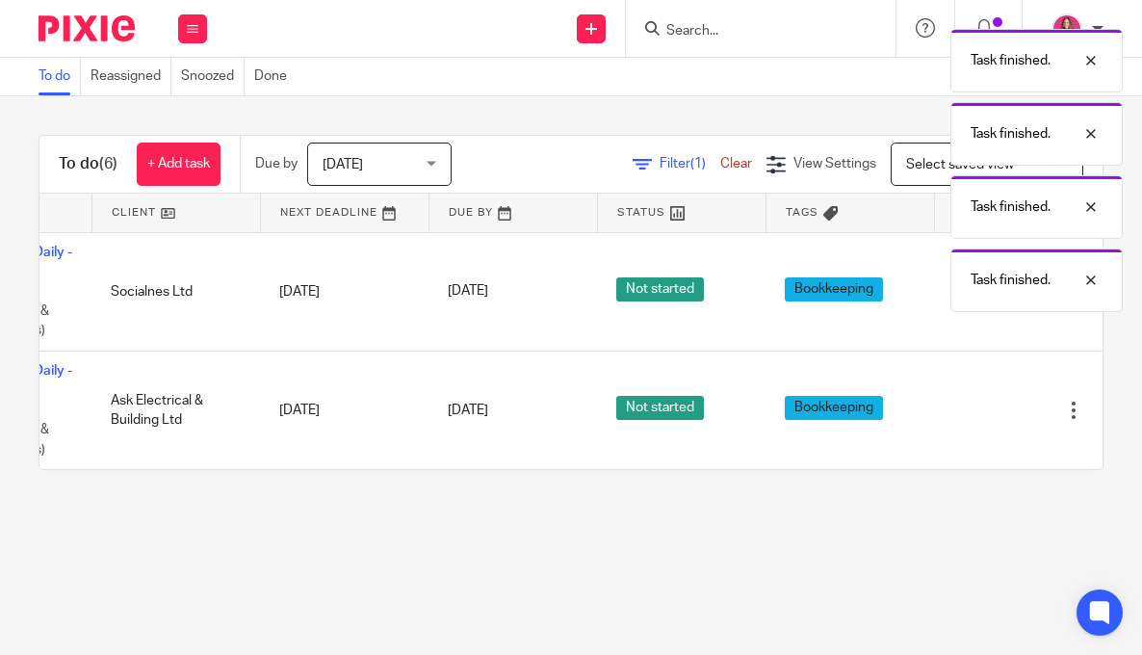
click at [977, 291] on div "Task finished." at bounding box center [1037, 280] width 172 height 64
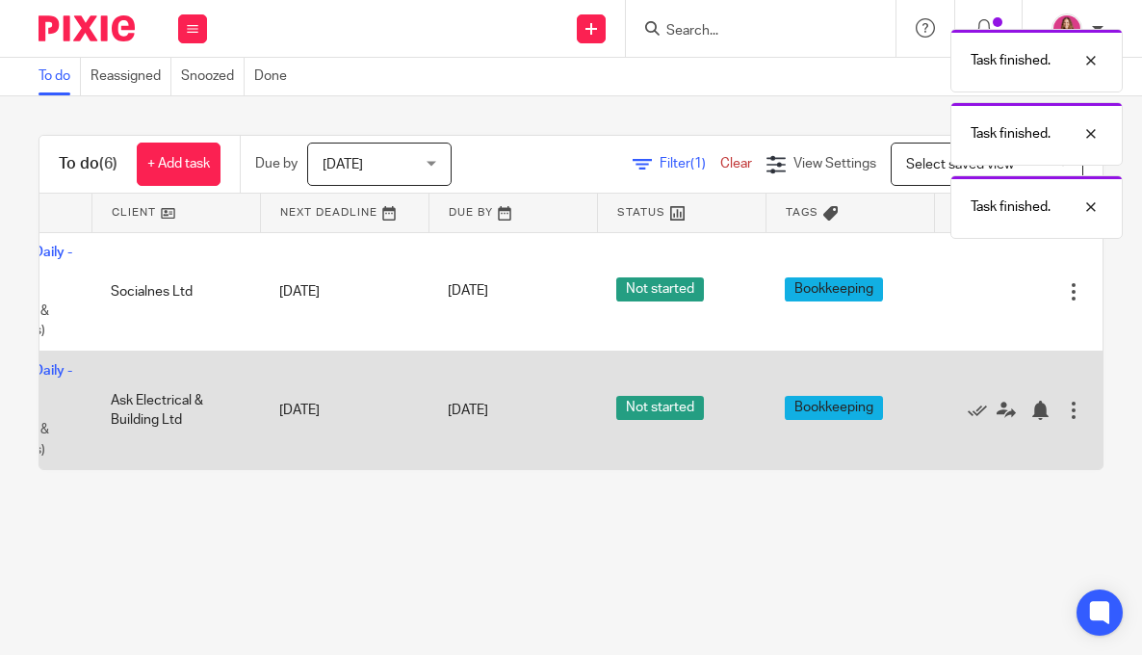
click at [979, 403] on div "Edit task Delete" at bounding box center [1018, 410] width 130 height 48
click at [979, 417] on icon at bounding box center [977, 410] width 19 height 19
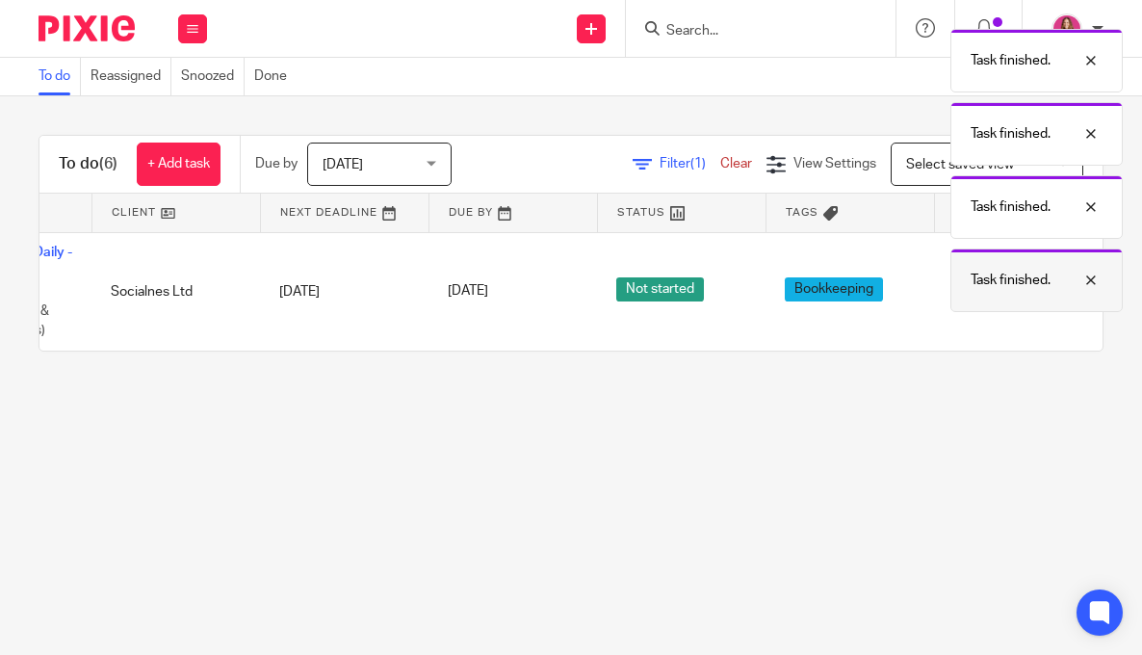
click at [1095, 283] on div at bounding box center [1077, 280] width 52 height 23
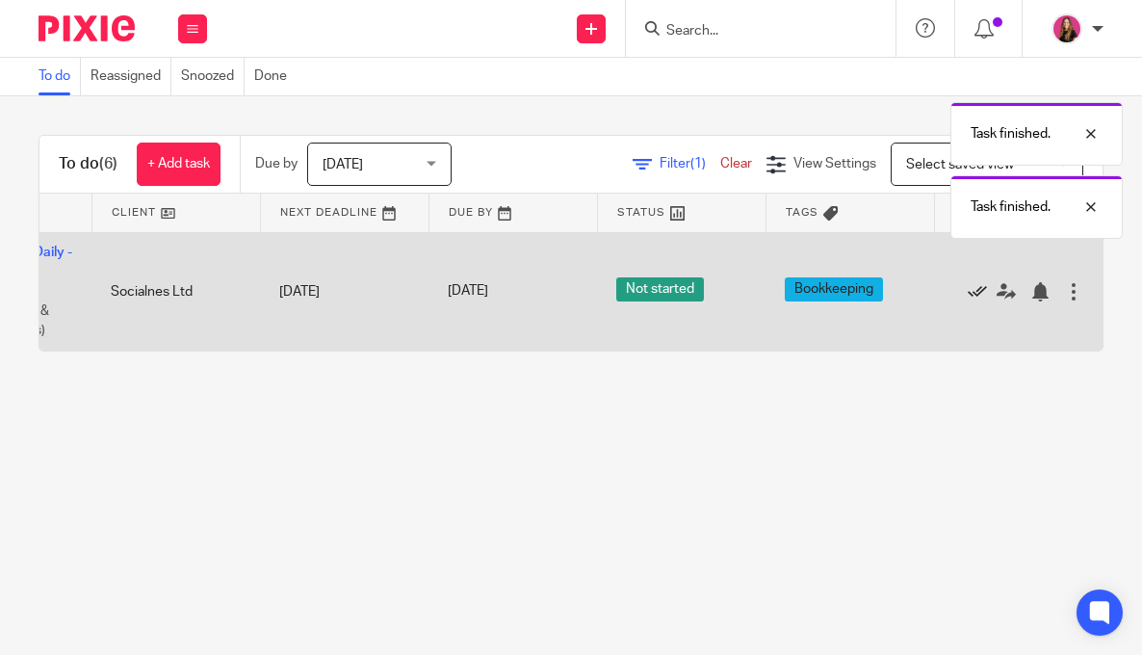
click at [977, 294] on icon at bounding box center [977, 291] width 19 height 19
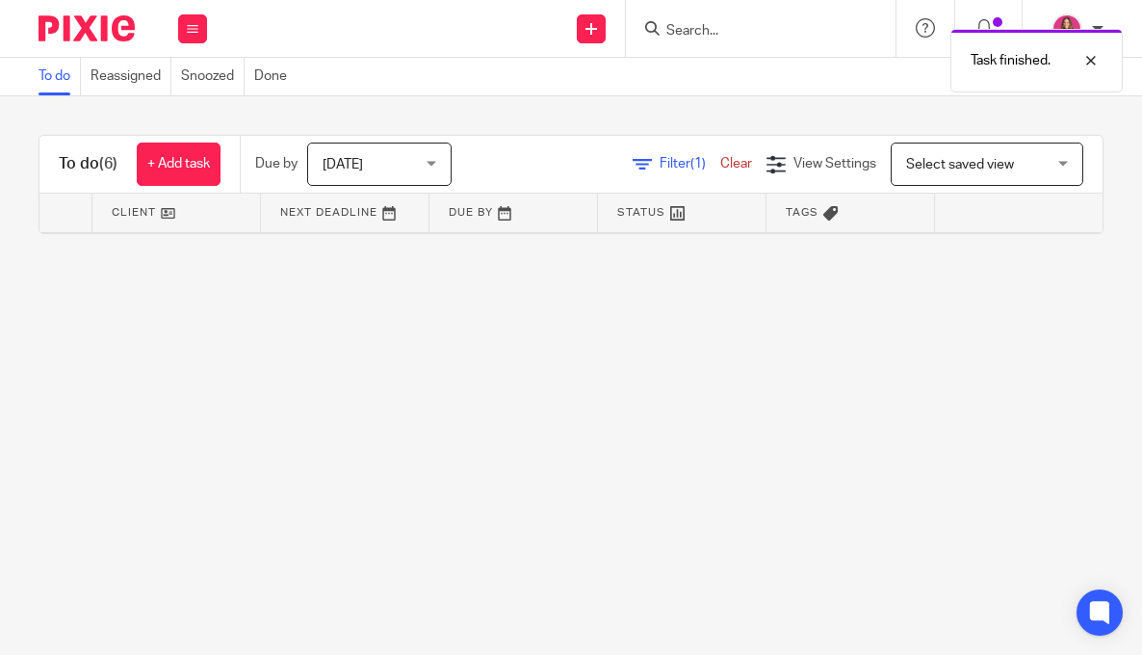
click at [745, 166] on link "Clear" at bounding box center [736, 163] width 32 height 13
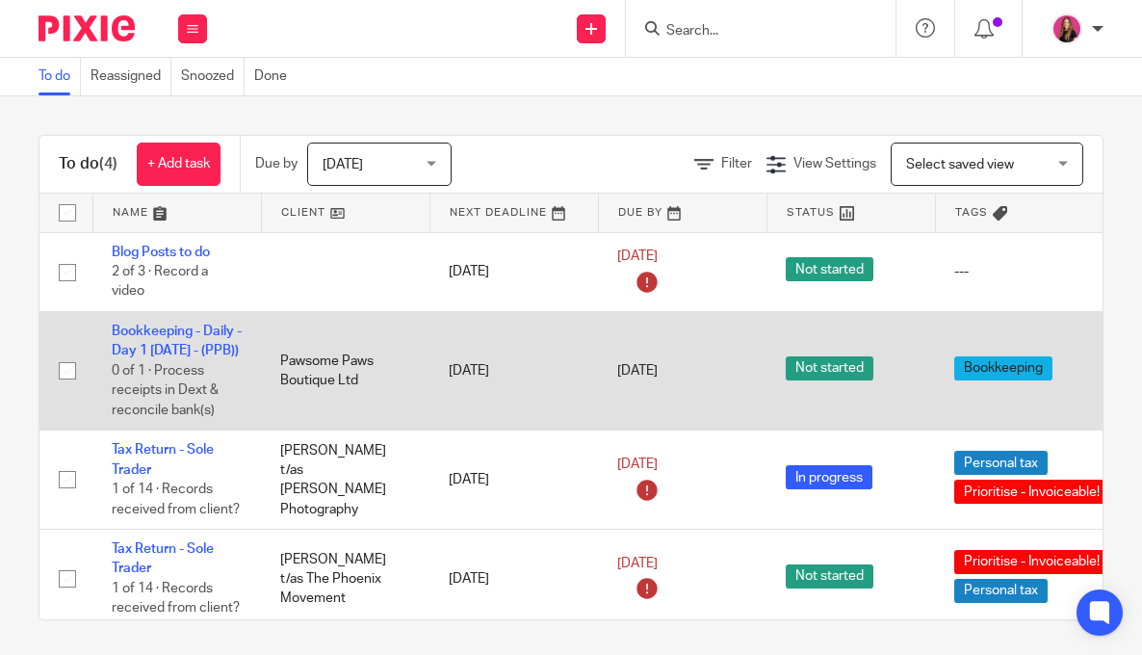
scroll to position [0, 201]
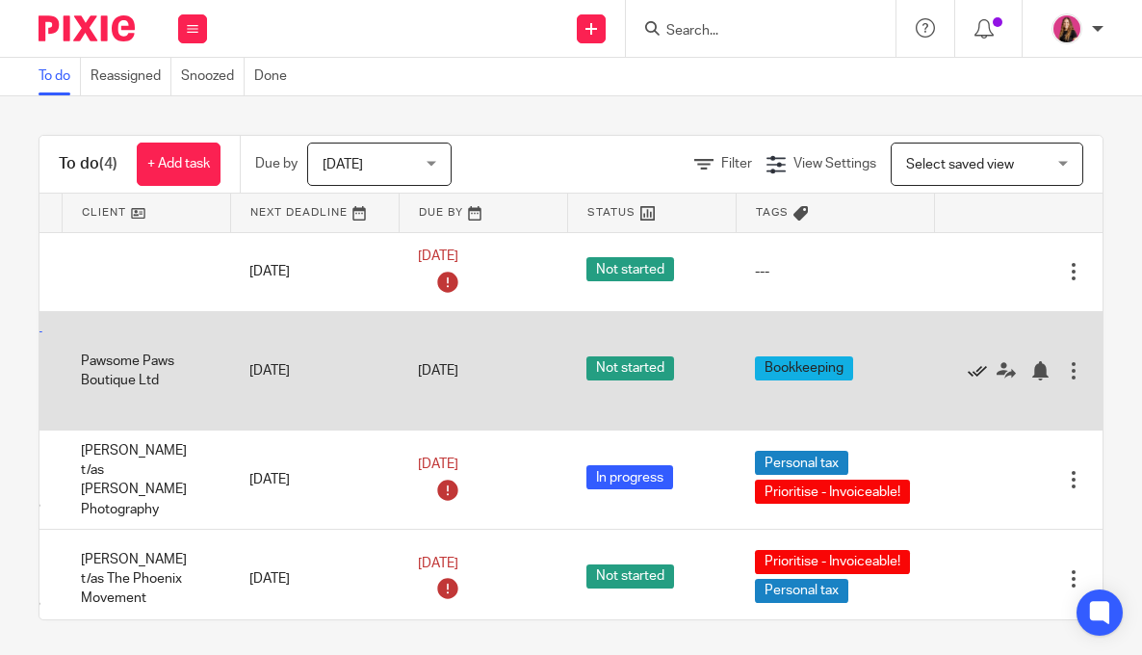
click at [976, 380] on icon at bounding box center [977, 370] width 19 height 19
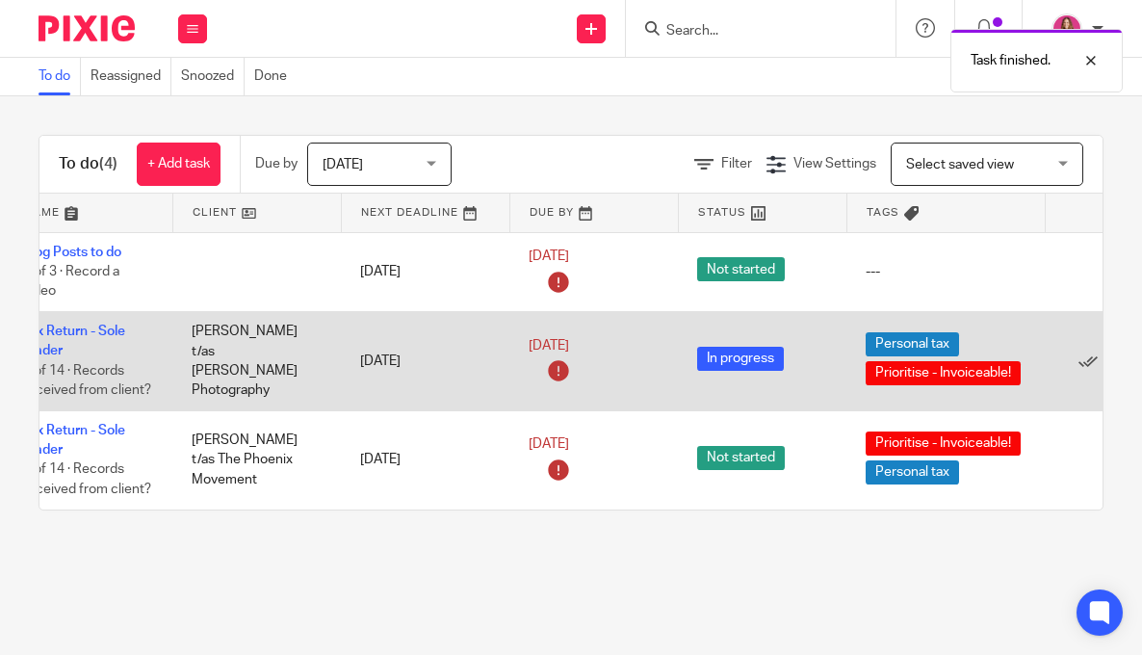
scroll to position [0, 0]
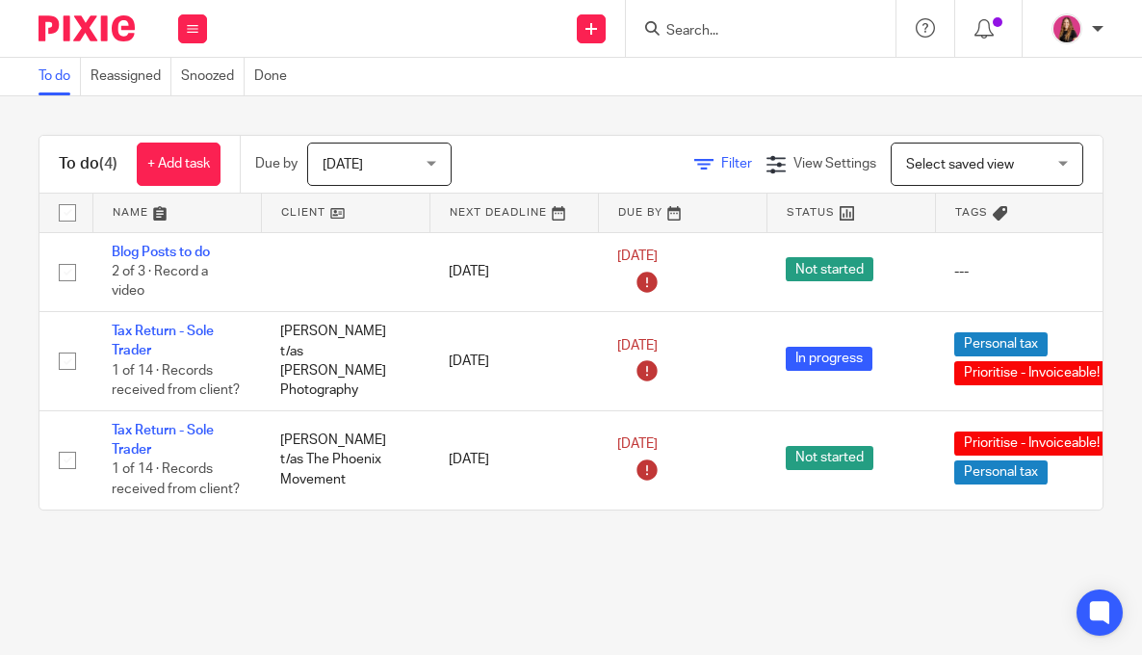
click at [745, 163] on span "Filter" at bounding box center [736, 163] width 31 height 13
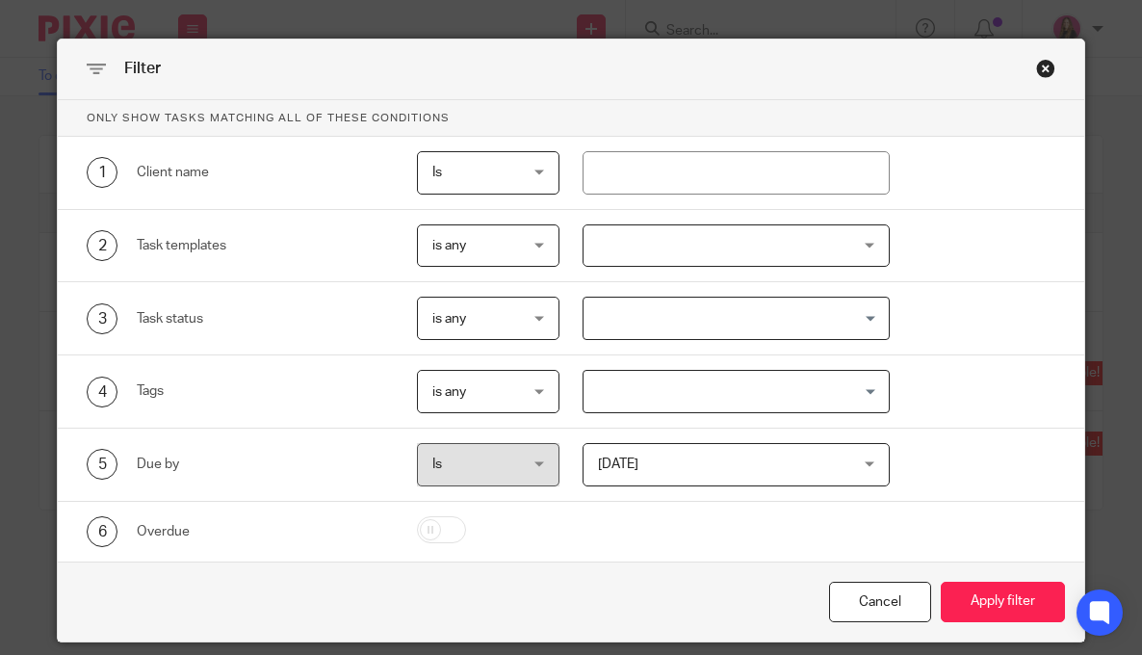
click at [1041, 62] on div "Close this dialog window" at bounding box center [1045, 68] width 19 height 19
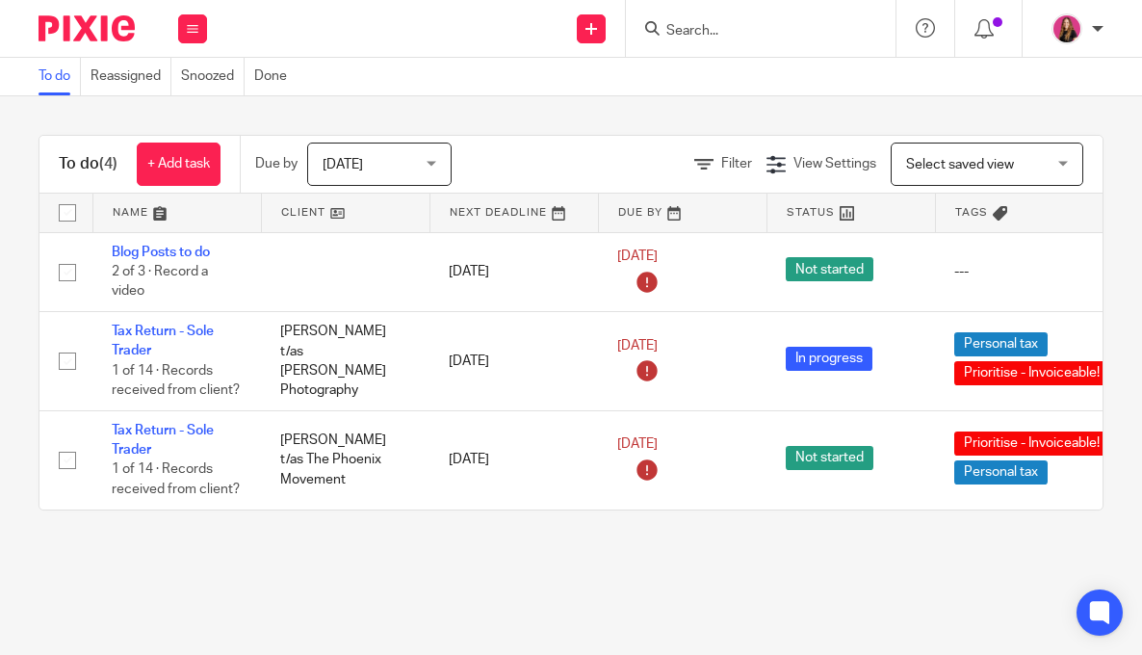
click at [758, 13] on div at bounding box center [761, 28] width 270 height 57
click at [718, 30] on input "Search" at bounding box center [751, 31] width 173 height 17
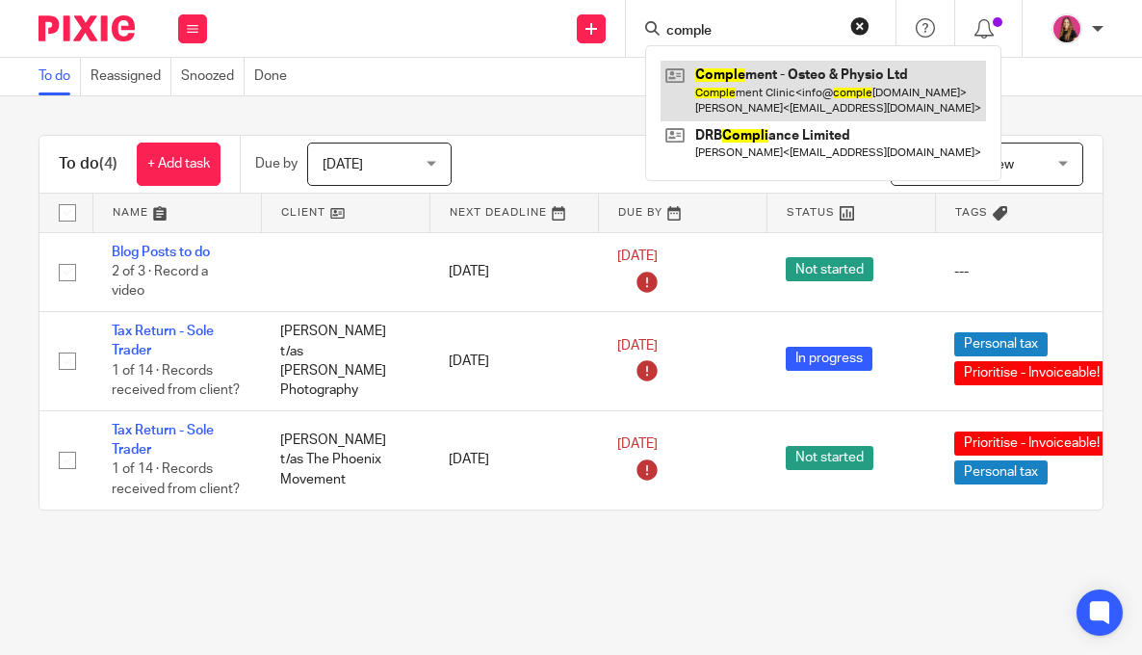
type input "comple"
click at [750, 92] on link at bounding box center [824, 91] width 326 height 60
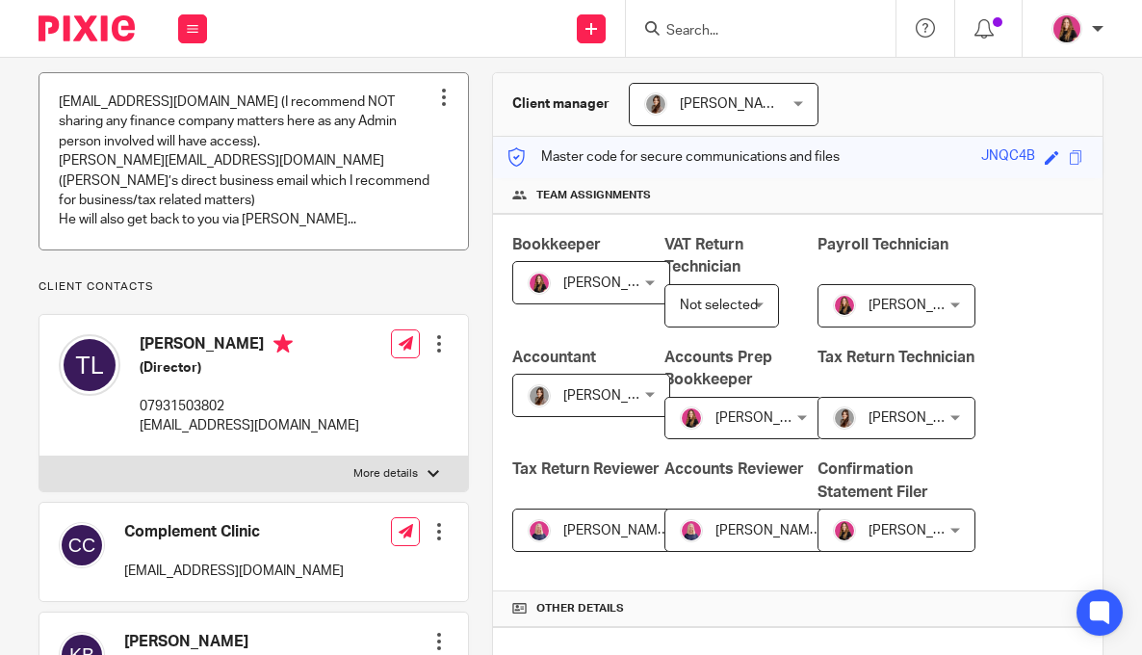
scroll to position [164, 0]
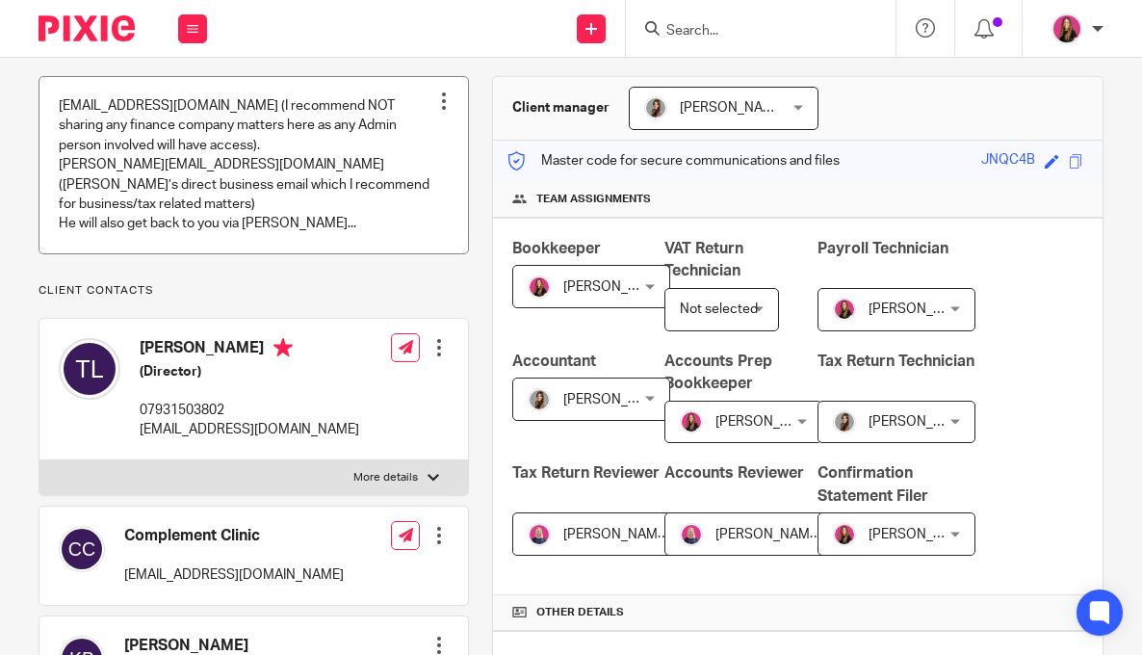
click at [355, 226] on link at bounding box center [253, 165] width 429 height 176
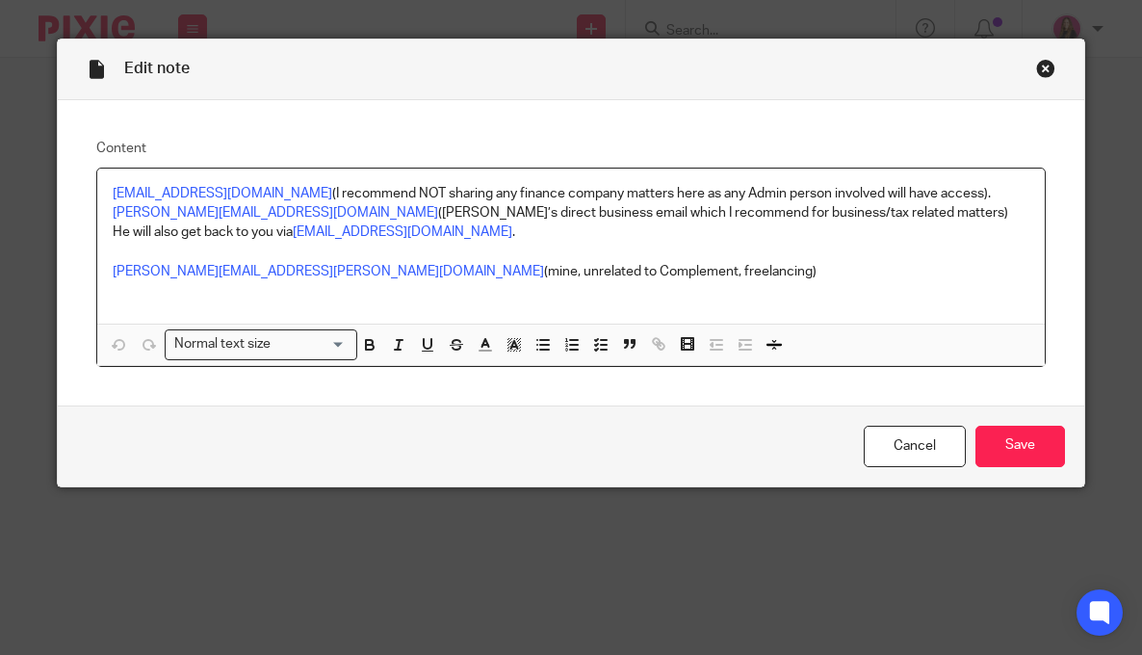
click at [1050, 70] on div "Close this dialog window" at bounding box center [1045, 68] width 19 height 19
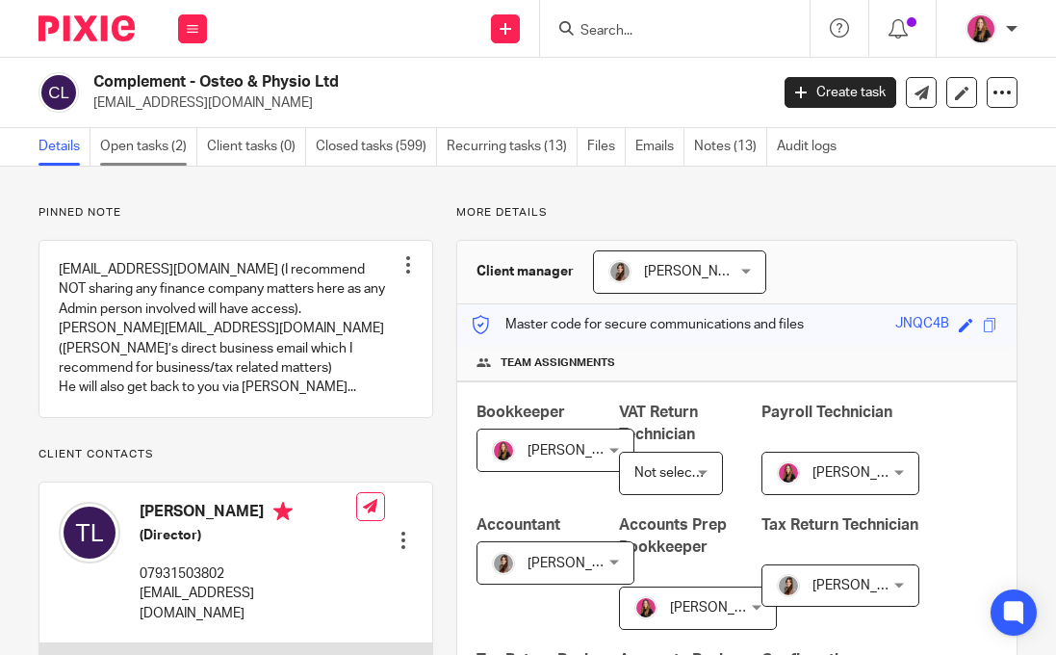
click at [158, 144] on link "Open tasks (2)" at bounding box center [148, 147] width 97 height 38
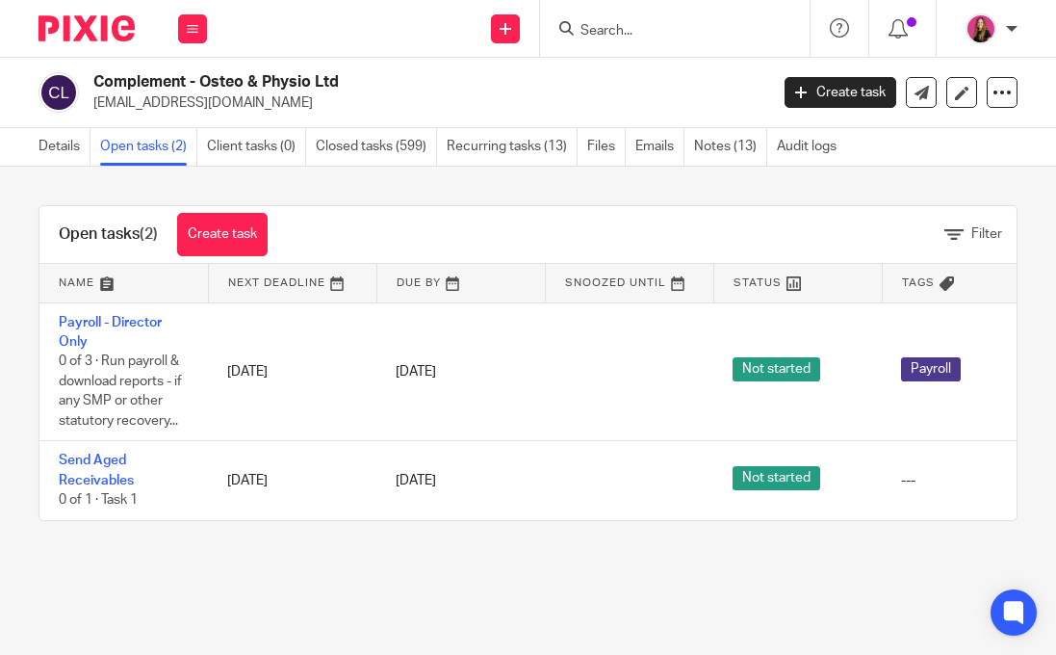
click at [76, 43] on div at bounding box center [79, 28] width 159 height 57
click at [96, 26] on img at bounding box center [87, 28] width 96 height 26
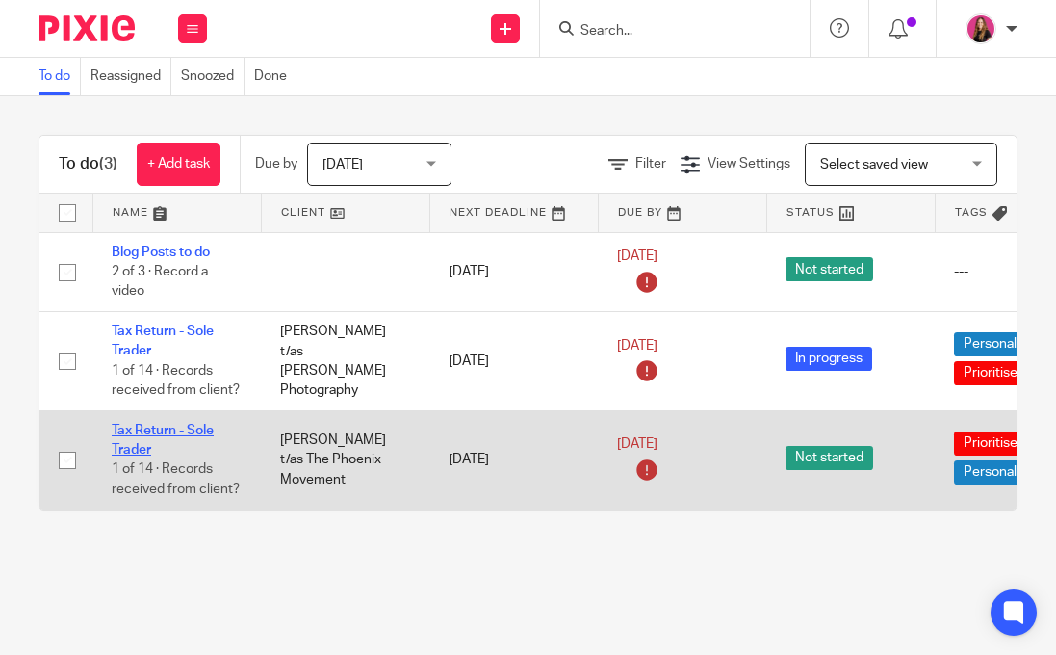
click at [191, 438] on link "Tax Return - Sole Trader" at bounding box center [163, 440] width 102 height 33
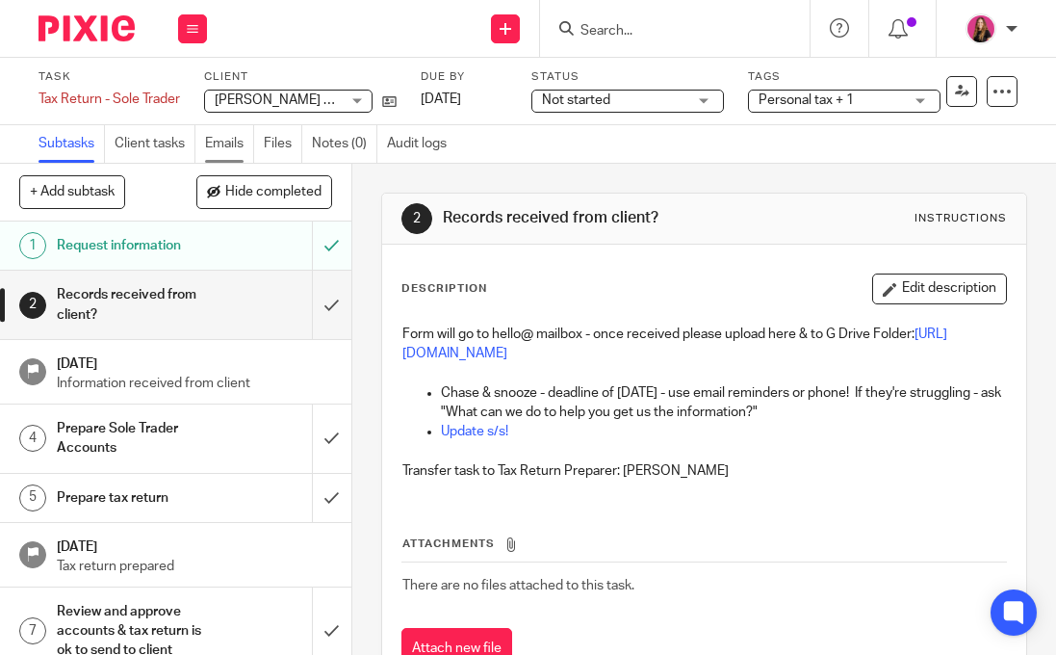
click at [227, 143] on link "Emails" at bounding box center [229, 144] width 49 height 38
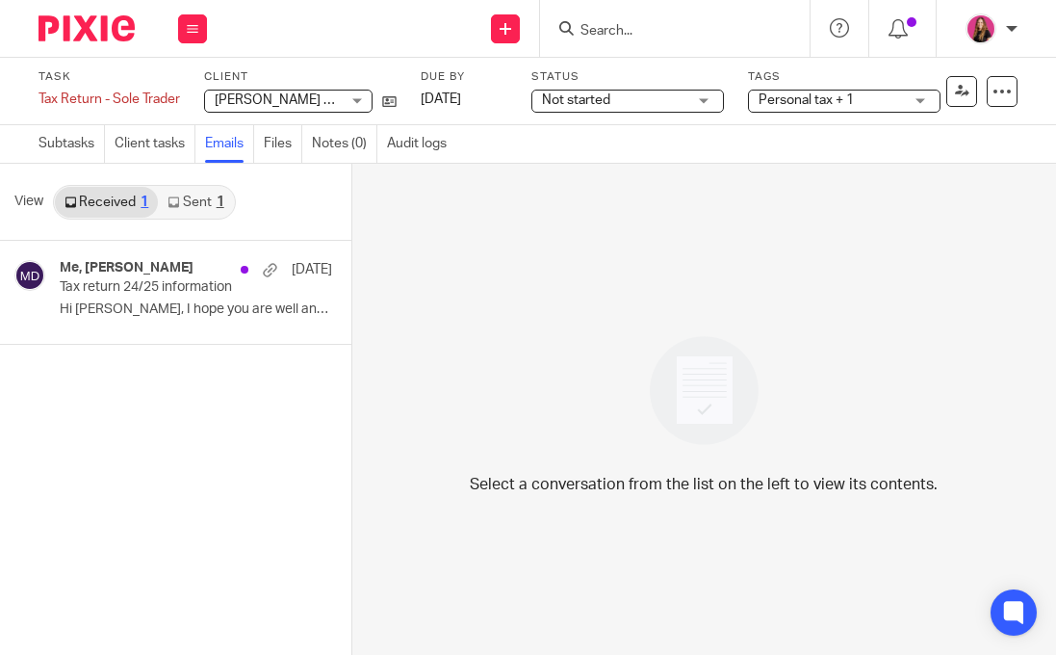
click at [186, 212] on link "Sent 1" at bounding box center [195, 202] width 75 height 31
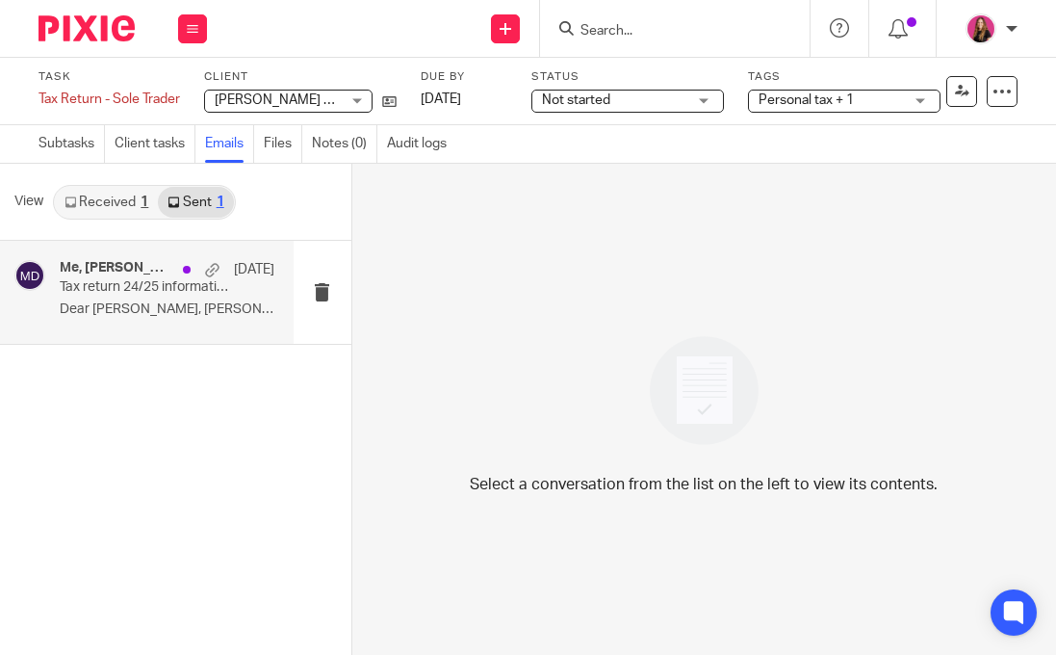
click at [194, 297] on div "Me, Madison Dennis 18 Aug Tax return 24/25 information Dear Samantha, Hope you'…" at bounding box center [167, 292] width 215 height 65
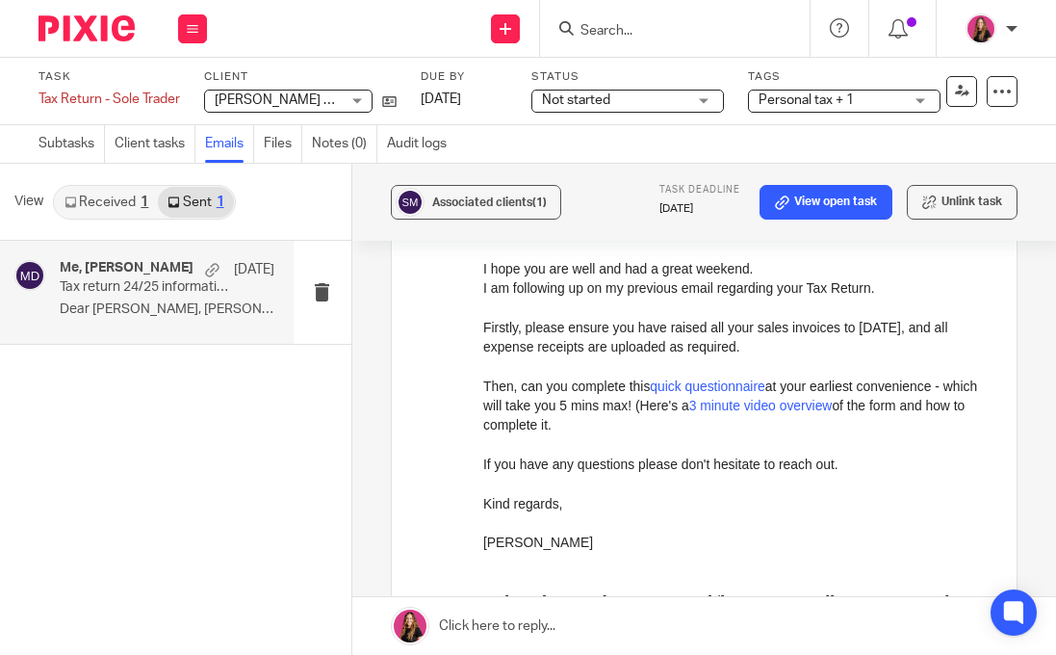
scroll to position [729, 0]
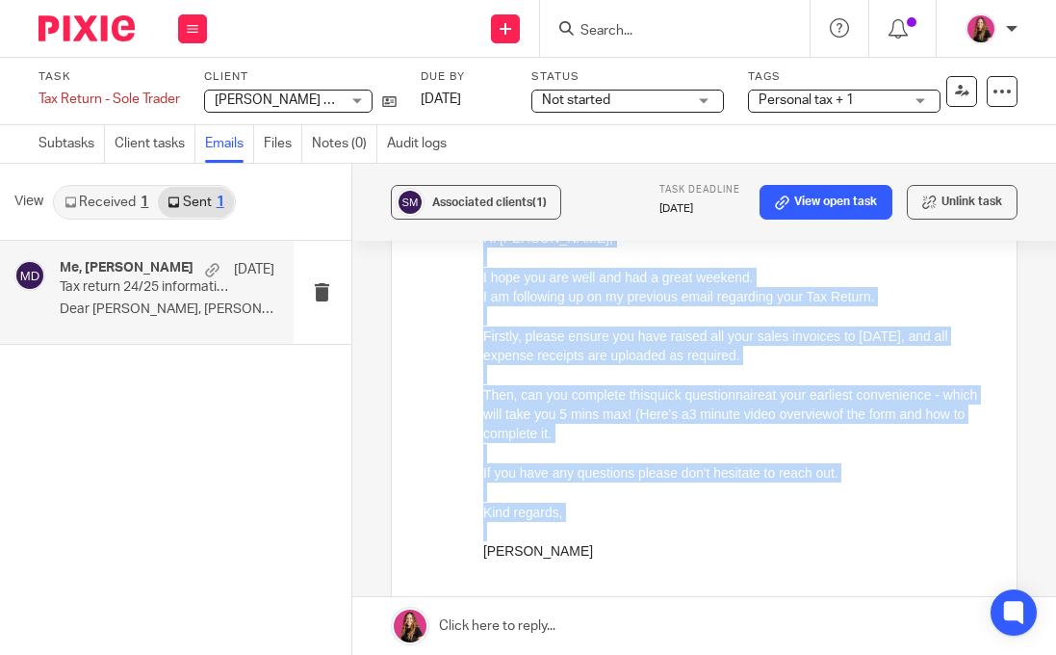
drag, startPoint x: 570, startPoint y: 562, endPoint x: 486, endPoint y: 236, distance: 337.1
click at [486, 236] on div "Hi Samantha, I hope you are well and had a great weekend. I am following up on …" at bounding box center [734, 455] width 505 height 456
copy div "Hi Samantha, I hope you are well and had a great weekend. I am following up on …"
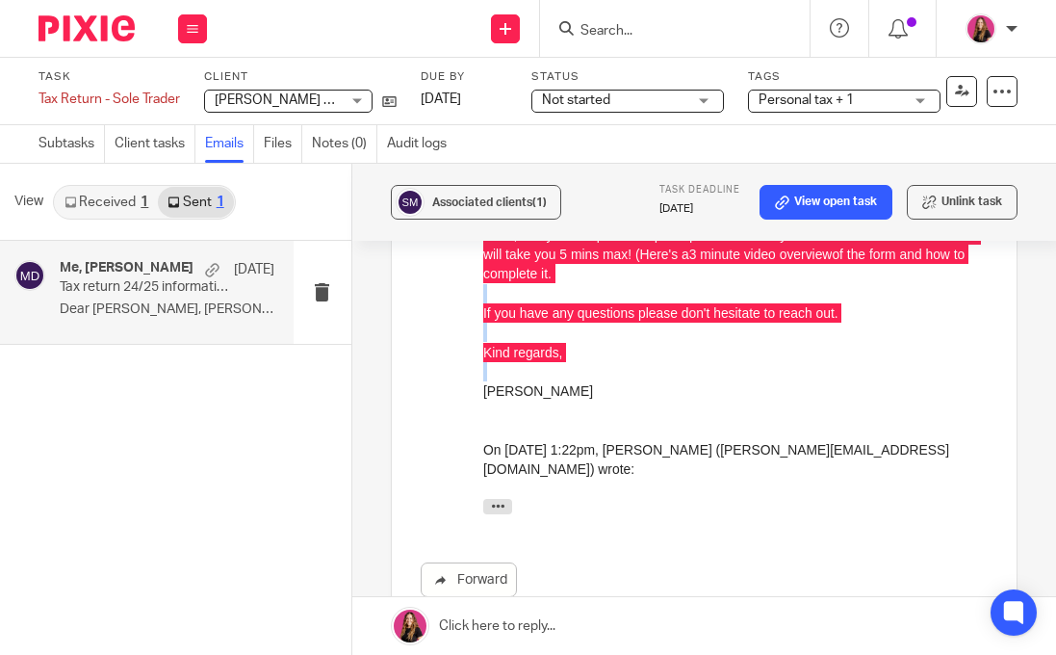
click at [565, 626] on link at bounding box center [704, 626] width 704 height 58
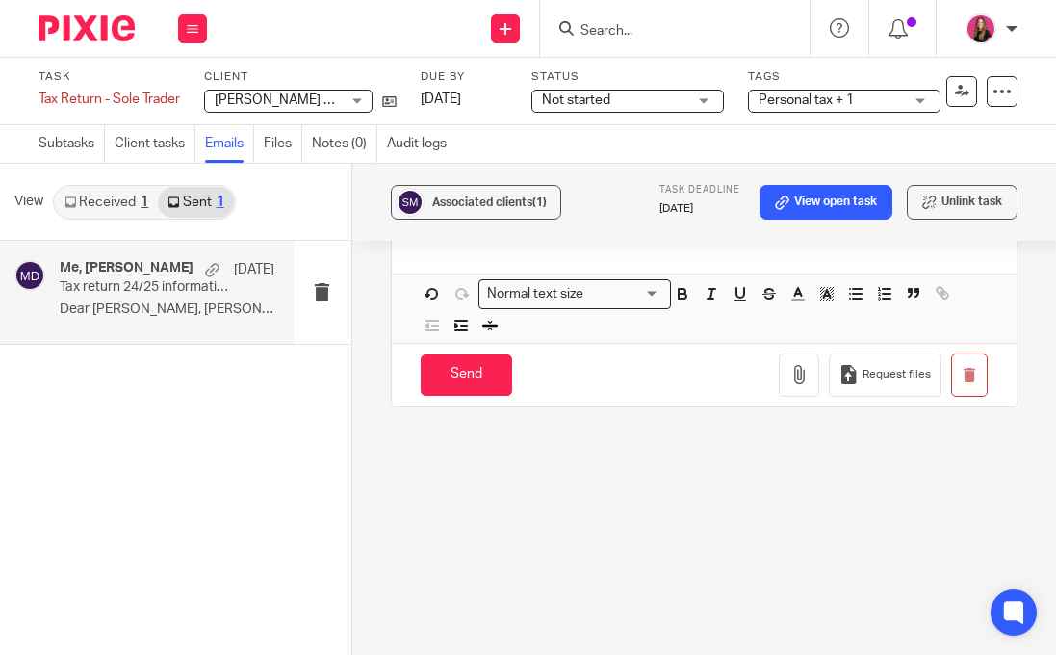
scroll to position [1853, 0]
click at [492, 373] on input "Send" at bounding box center [466, 372] width 91 height 41
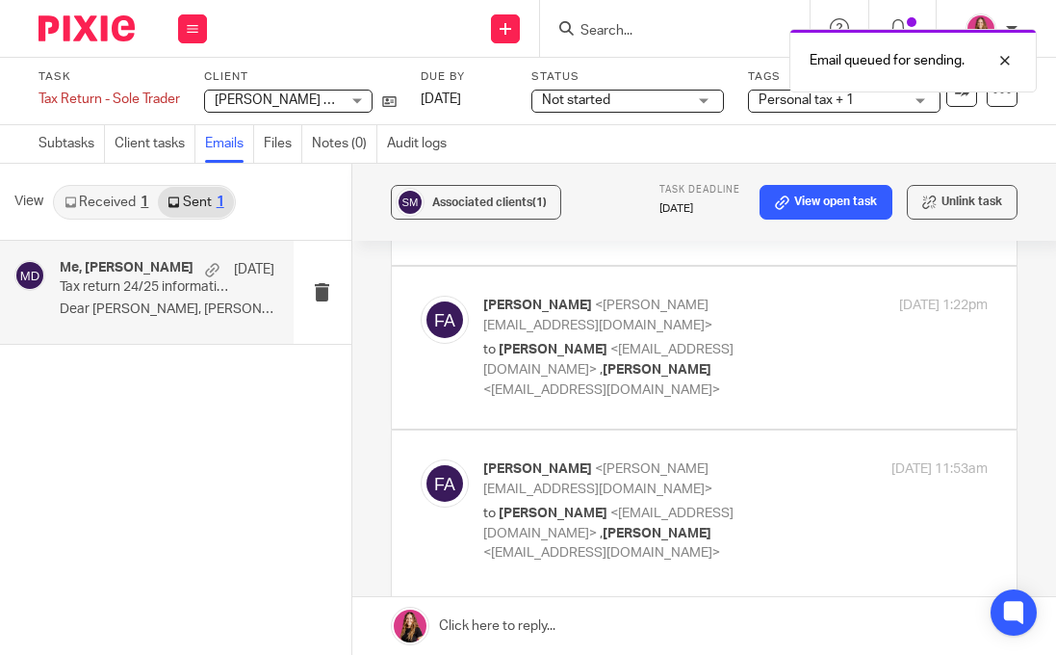
scroll to position [23, 0]
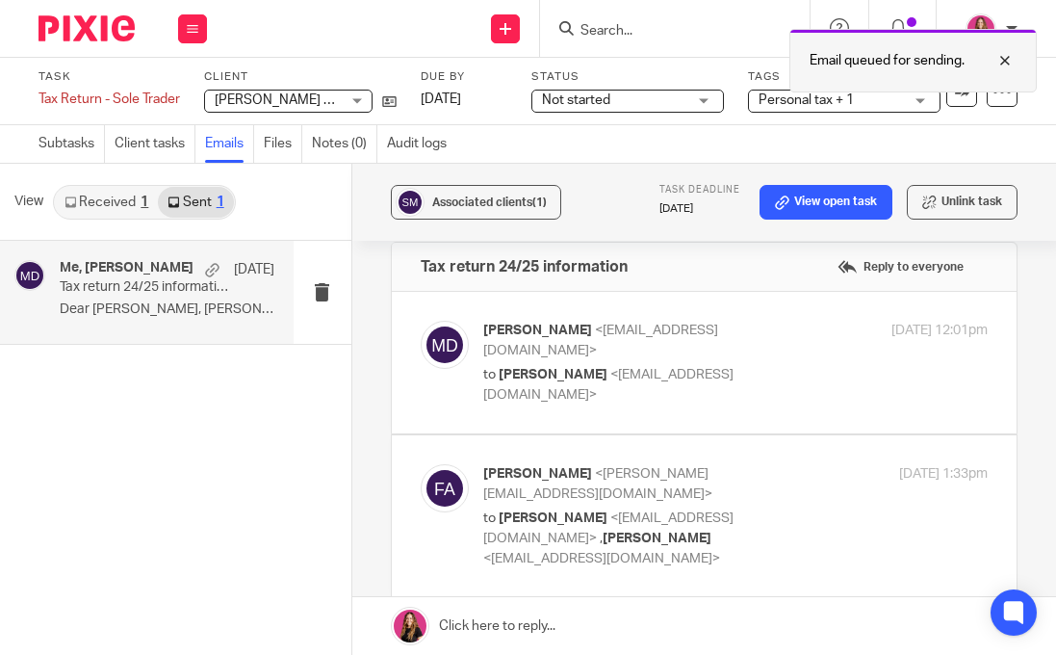
click at [1015, 57] on div at bounding box center [991, 60] width 52 height 23
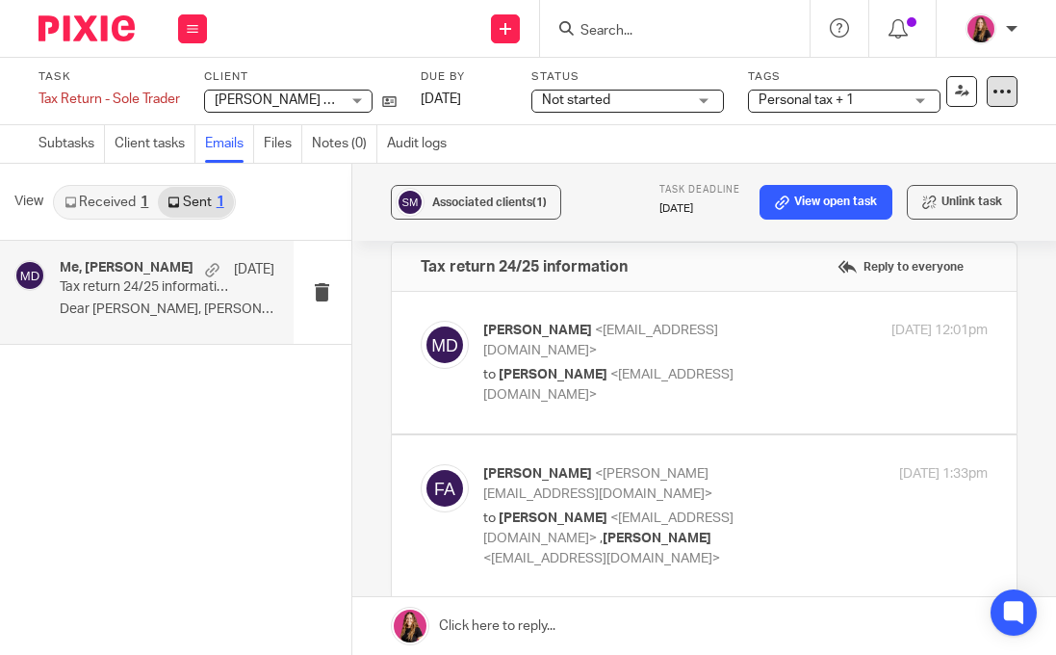
click at [1005, 96] on icon at bounding box center [1002, 91] width 19 height 19
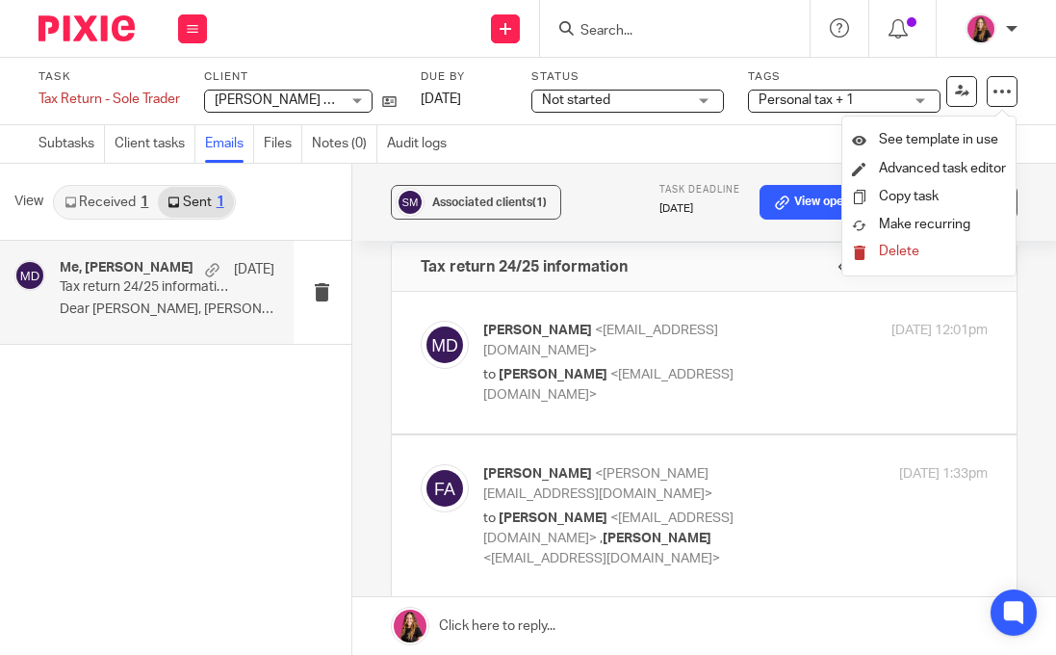
click at [116, 23] on img at bounding box center [87, 28] width 96 height 26
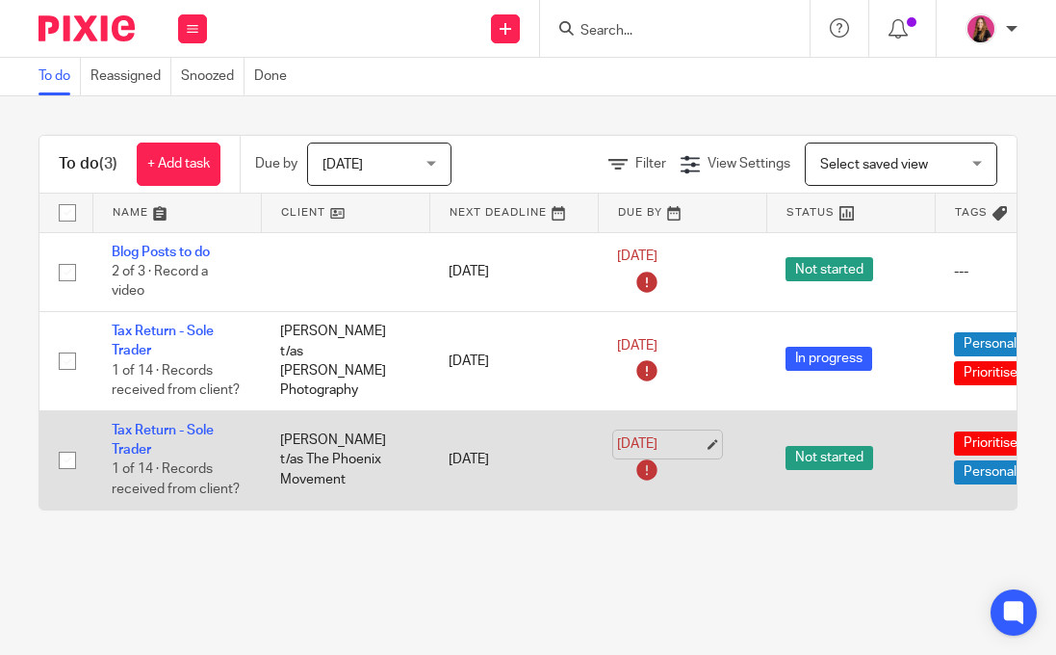
scroll to position [0, 287]
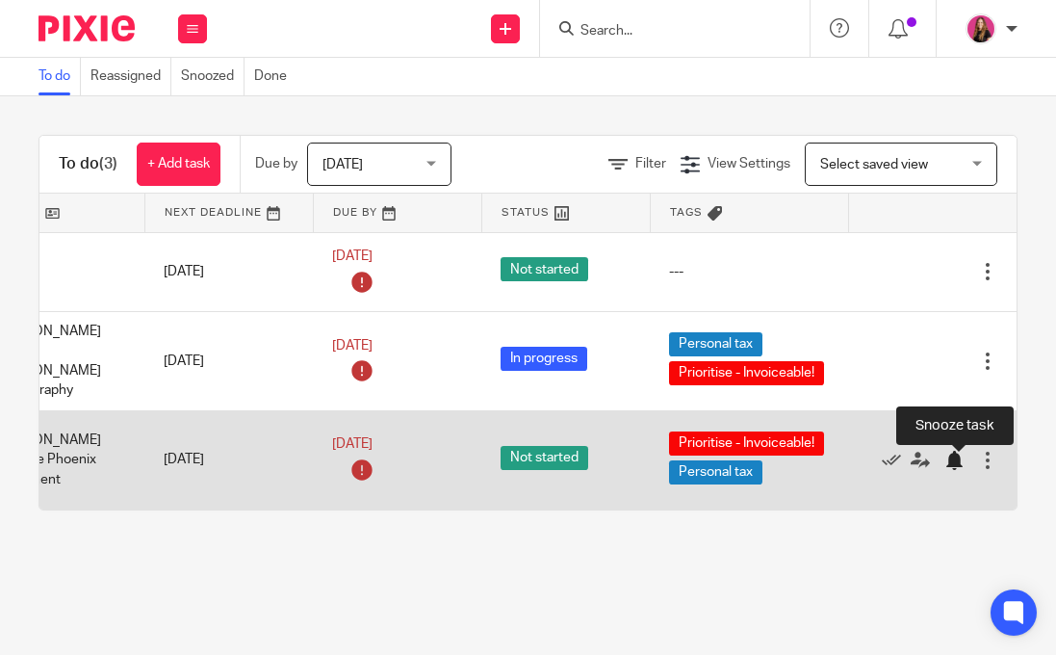
click at [951, 466] on div at bounding box center [954, 460] width 19 height 19
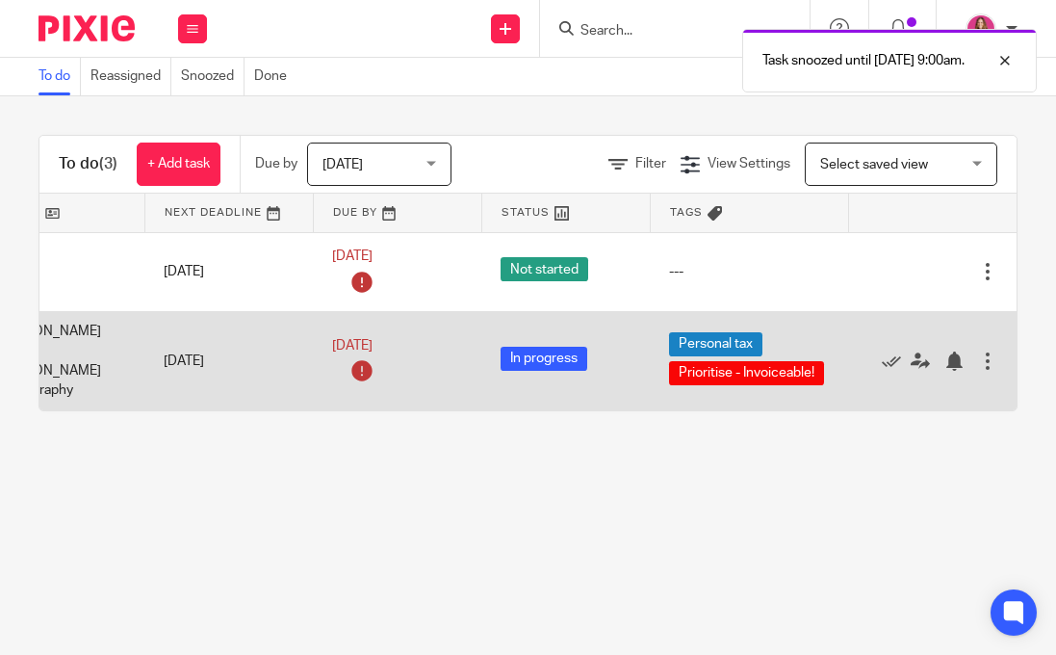
scroll to position [0, 0]
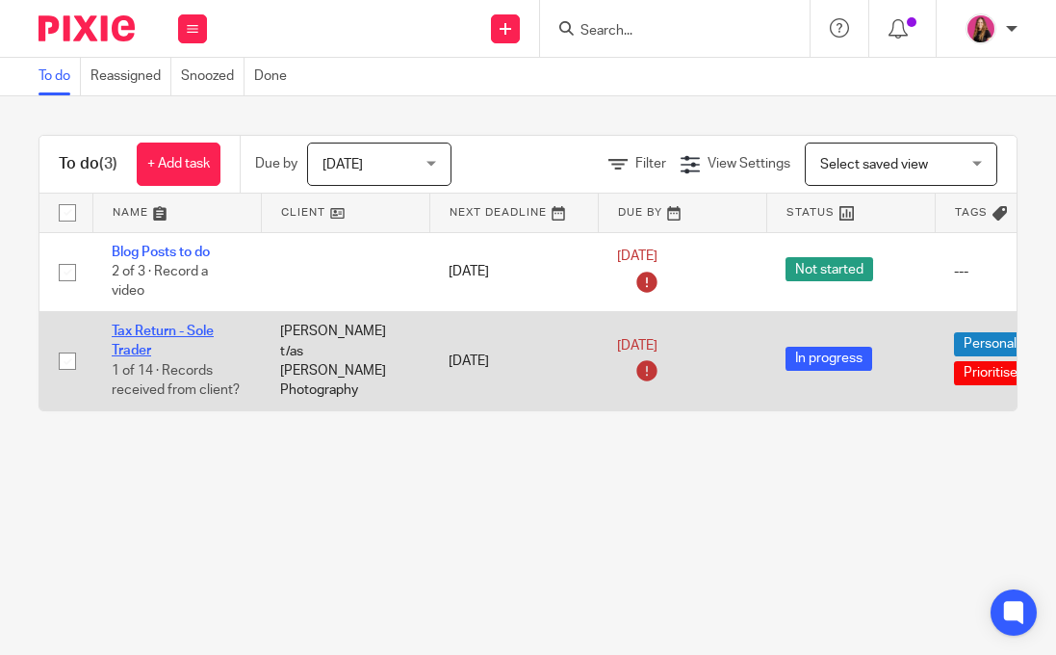
click at [173, 337] on link "Tax Return - Sole Trader" at bounding box center [163, 341] width 102 height 33
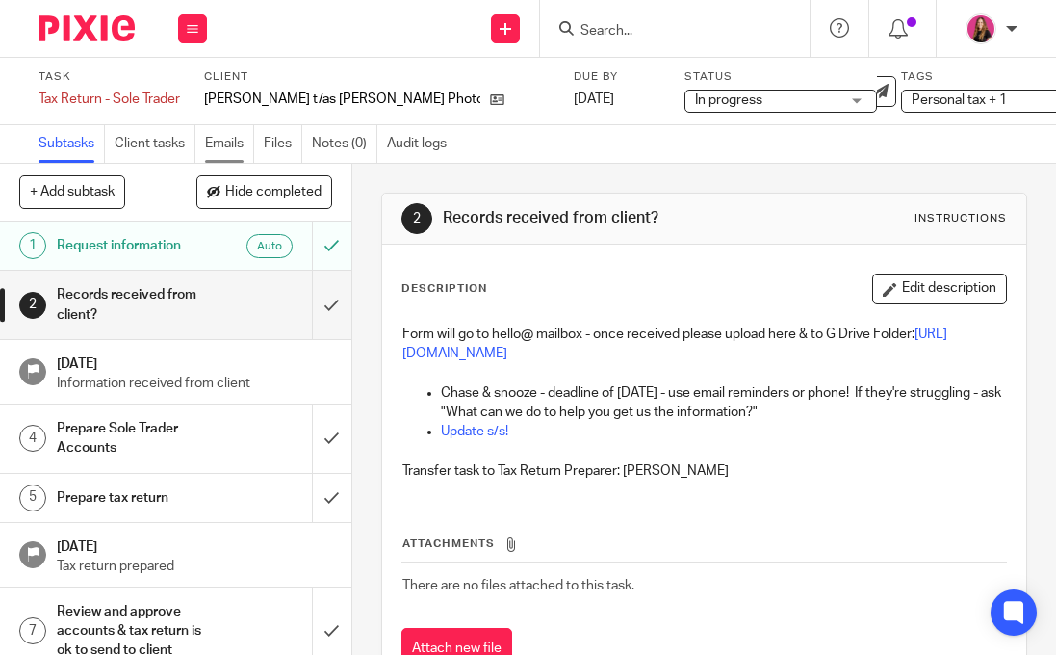
click at [215, 138] on link "Emails" at bounding box center [229, 144] width 49 height 38
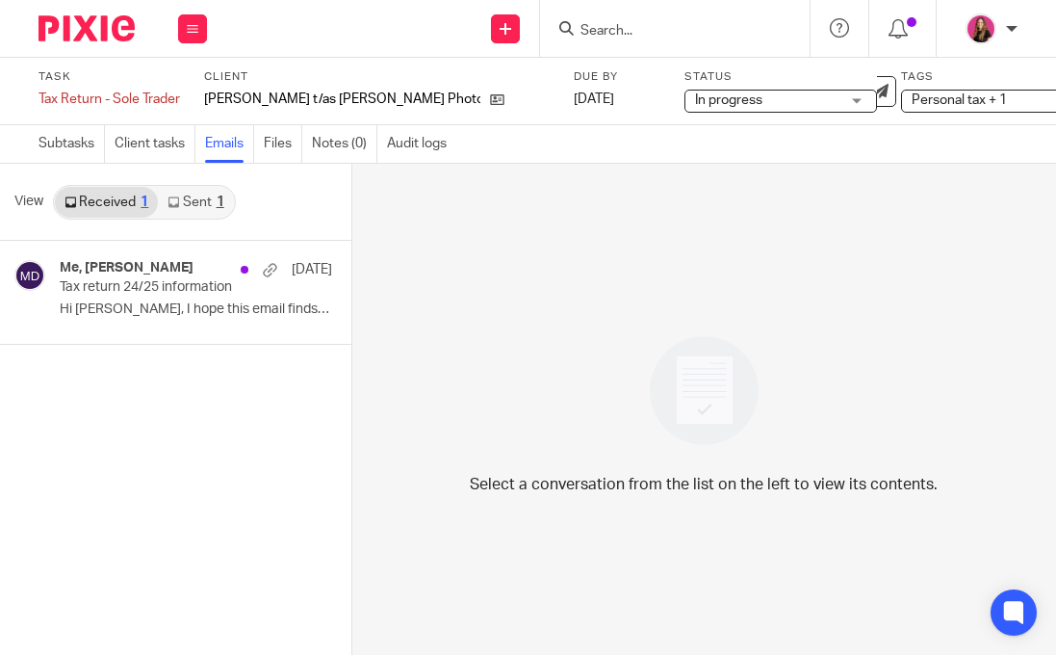
click at [209, 206] on link "Sent 1" at bounding box center [195, 202] width 75 height 31
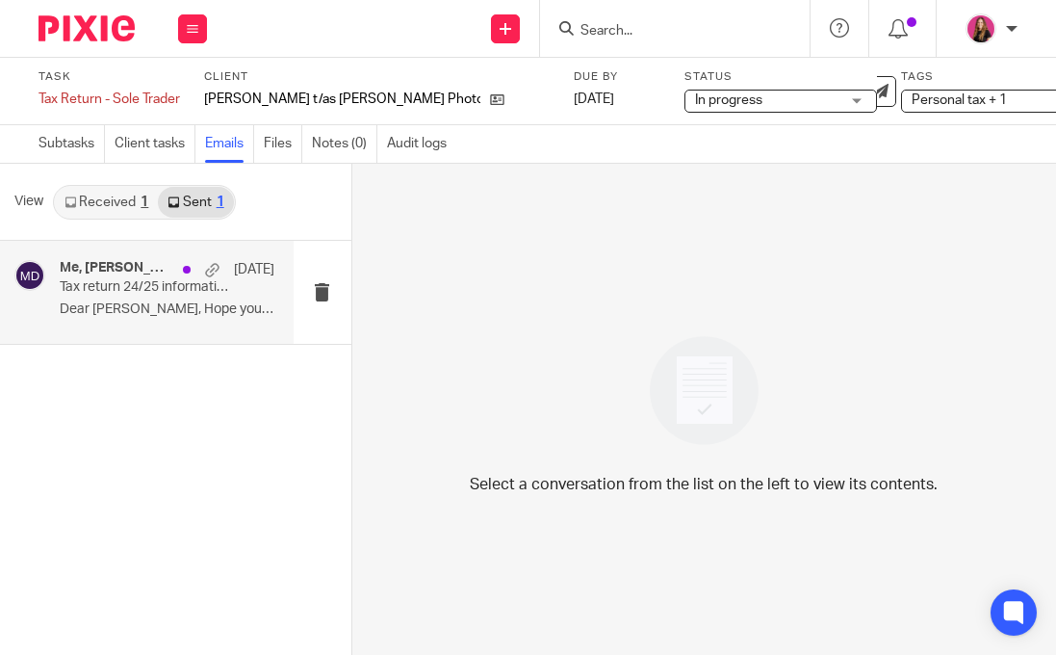
click at [163, 321] on div "Me, [PERSON_NAME] [DATE] Tax return 24/25 information Dear [PERSON_NAME], Hope …" at bounding box center [167, 292] width 215 height 65
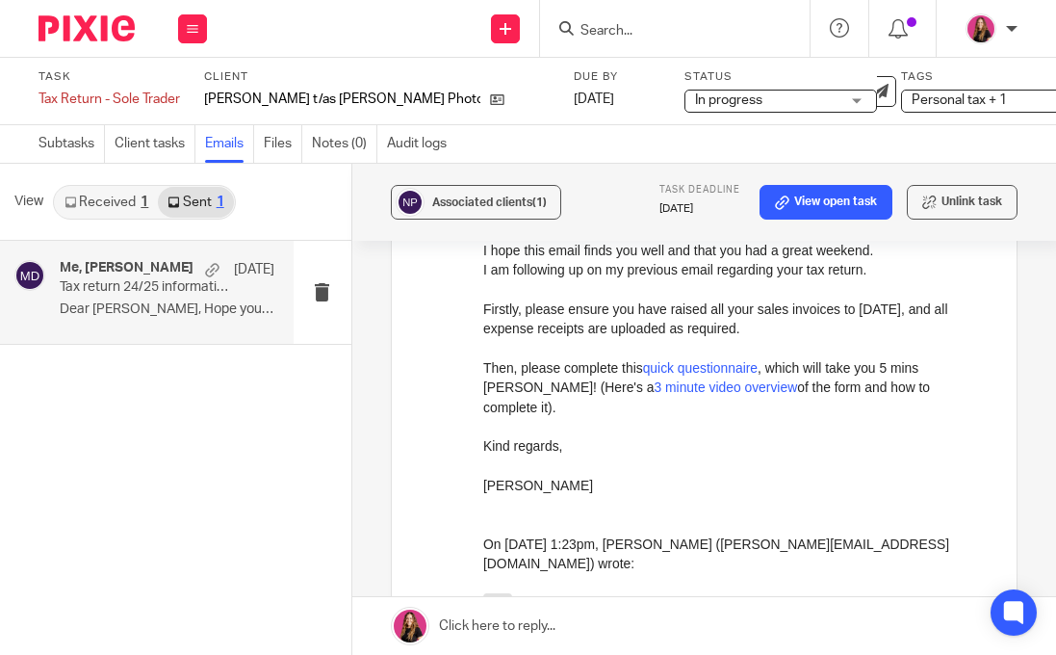
scroll to position [901, 0]
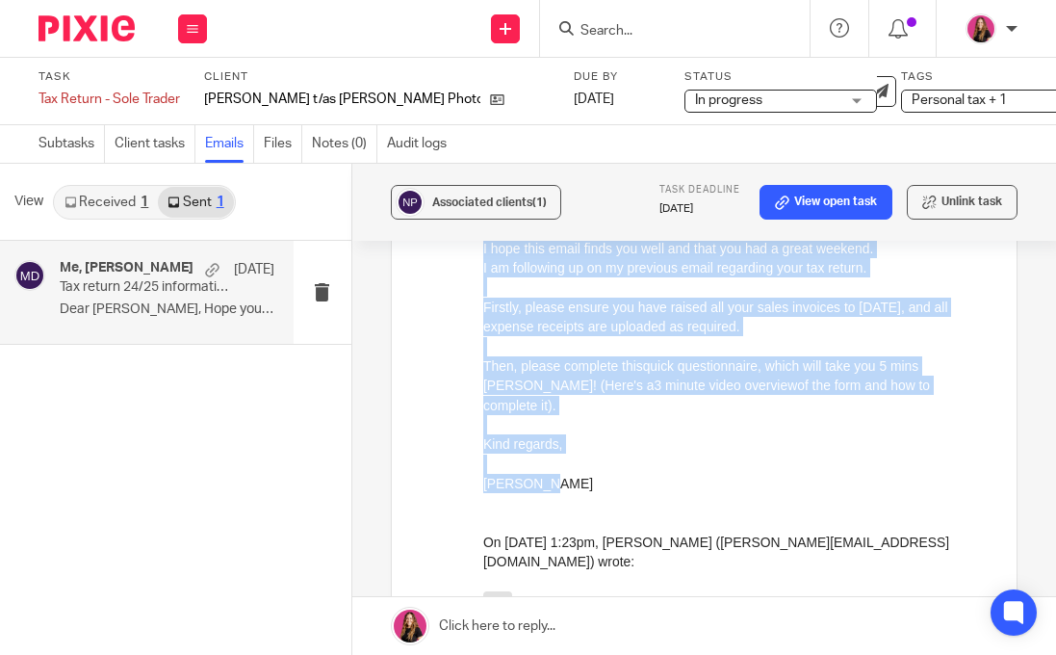
drag, startPoint x: 554, startPoint y: 468, endPoint x: 462, endPoint y: 183, distance: 299.4
click html "Hi [PERSON_NAME], I hope this email finds you well and that you had a great wee…"
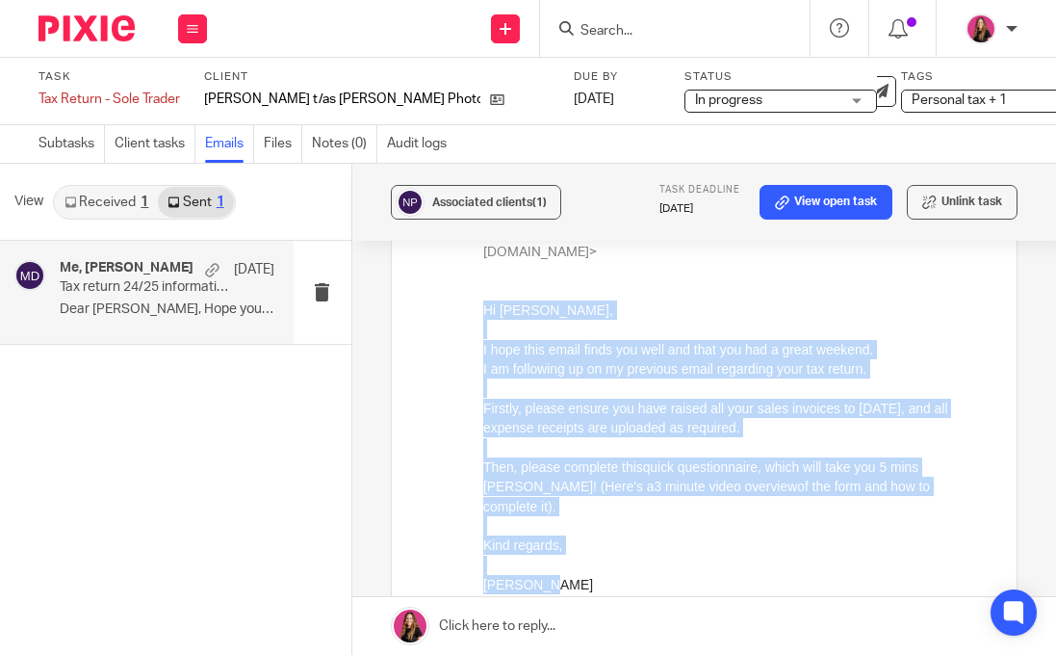
copy div "Hi [PERSON_NAME], I hope this email finds you well and that you had a great wee…"
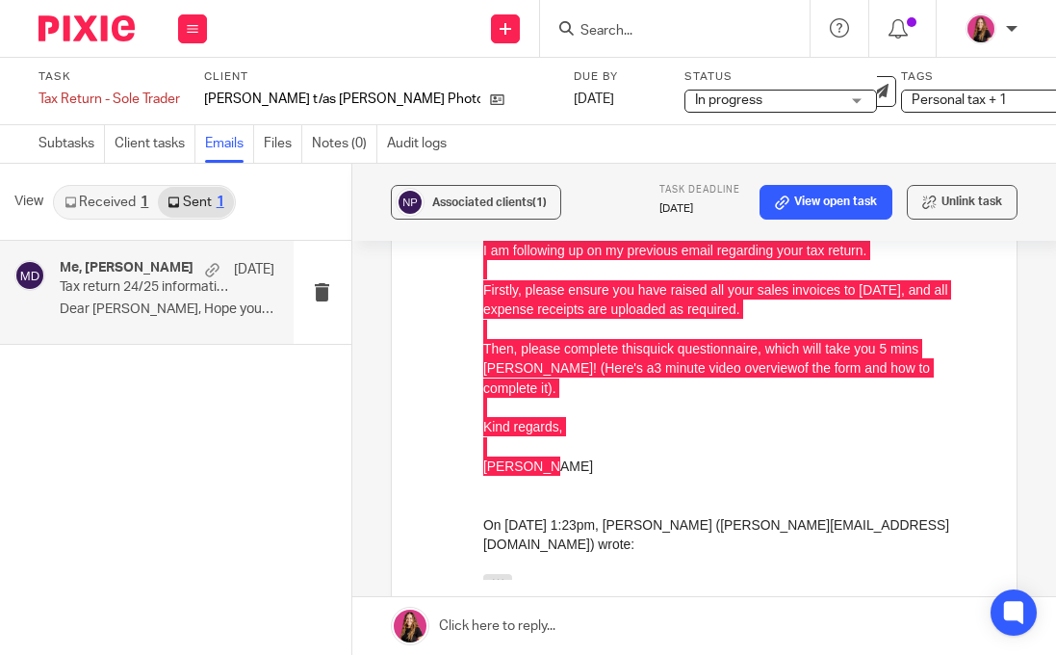
click at [517, 626] on link at bounding box center [704, 626] width 704 height 58
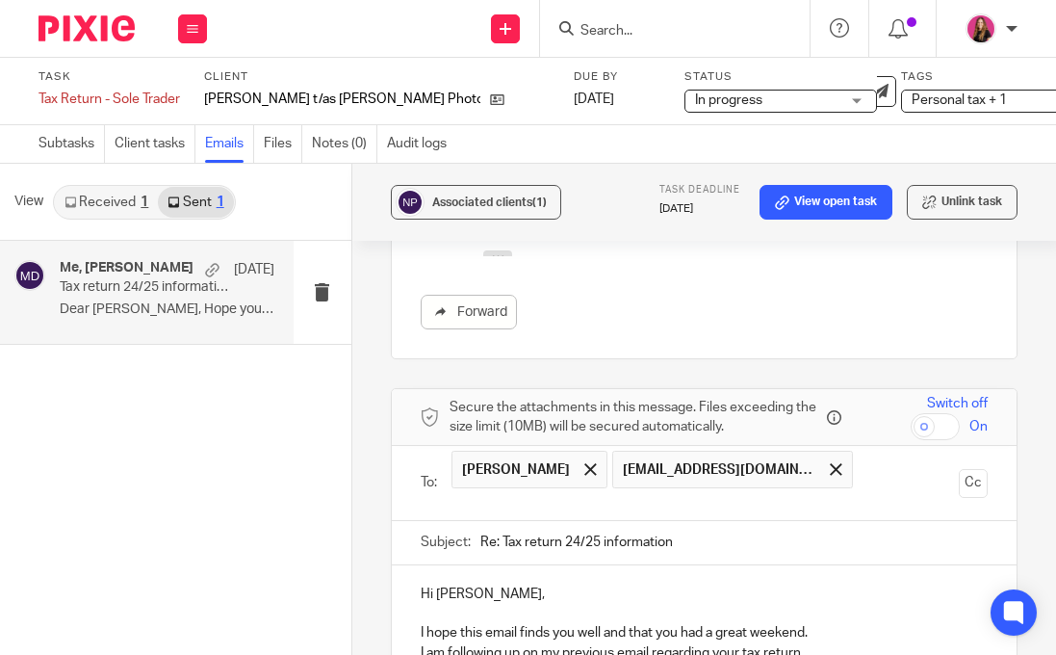
scroll to position [1115, 0]
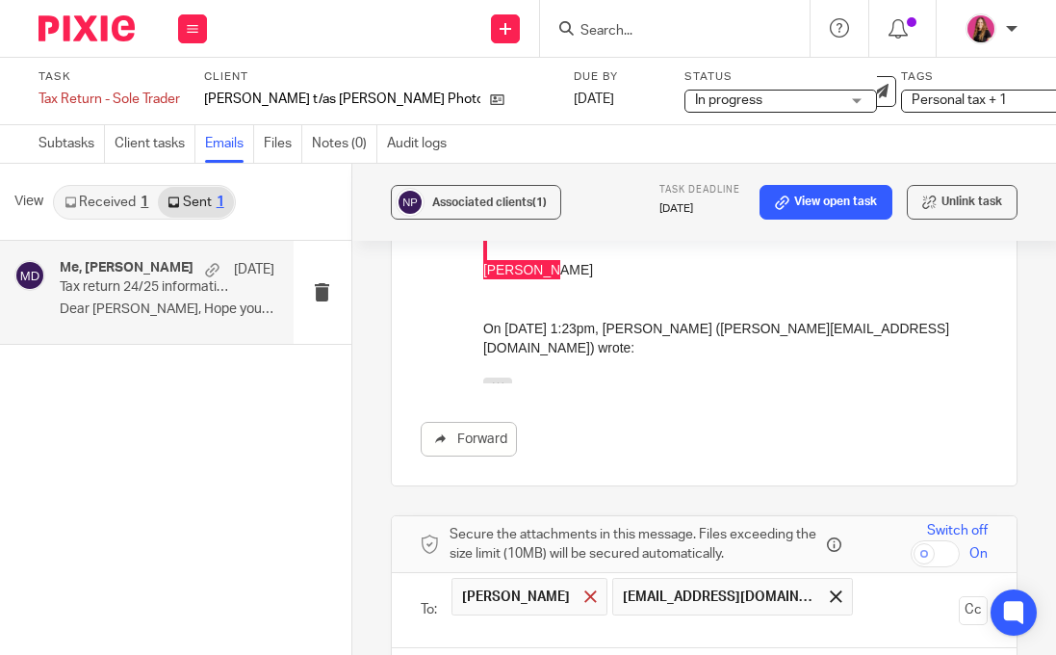
click at [585, 603] on span at bounding box center [591, 596] width 13 height 13
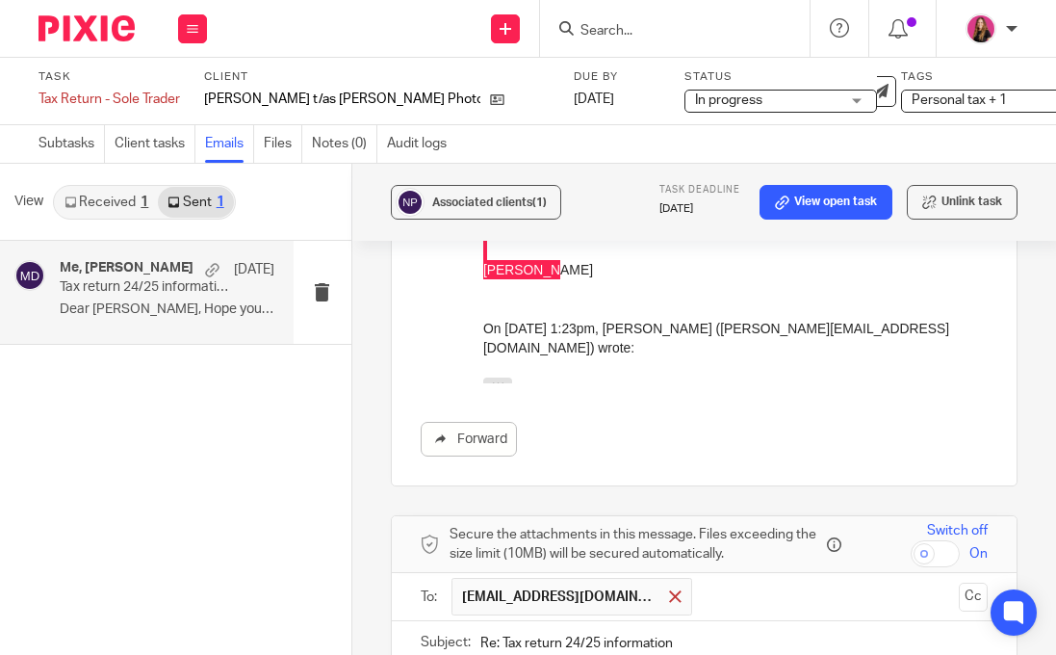
scroll to position [1901, 0]
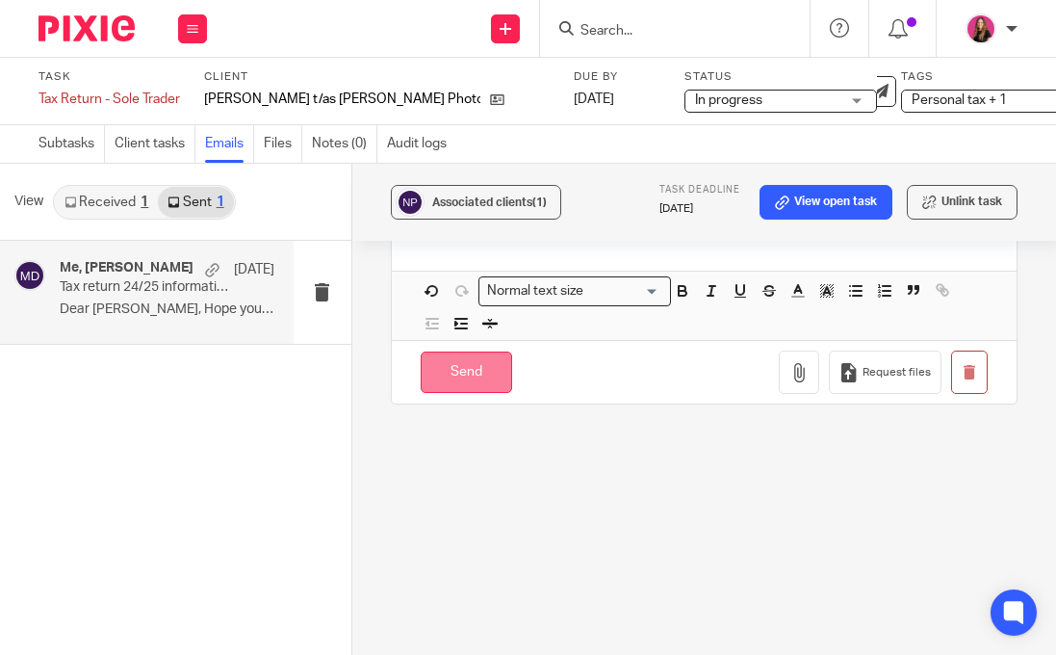
click at [481, 385] on input "Send" at bounding box center [466, 372] width 91 height 41
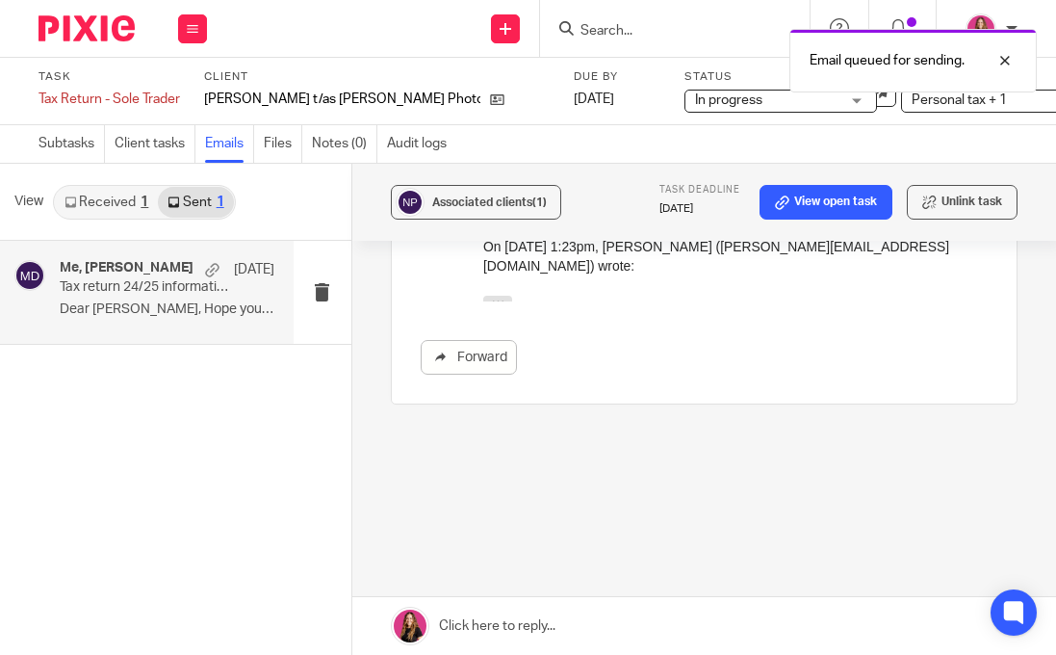
click at [108, 20] on img at bounding box center [87, 28] width 96 height 26
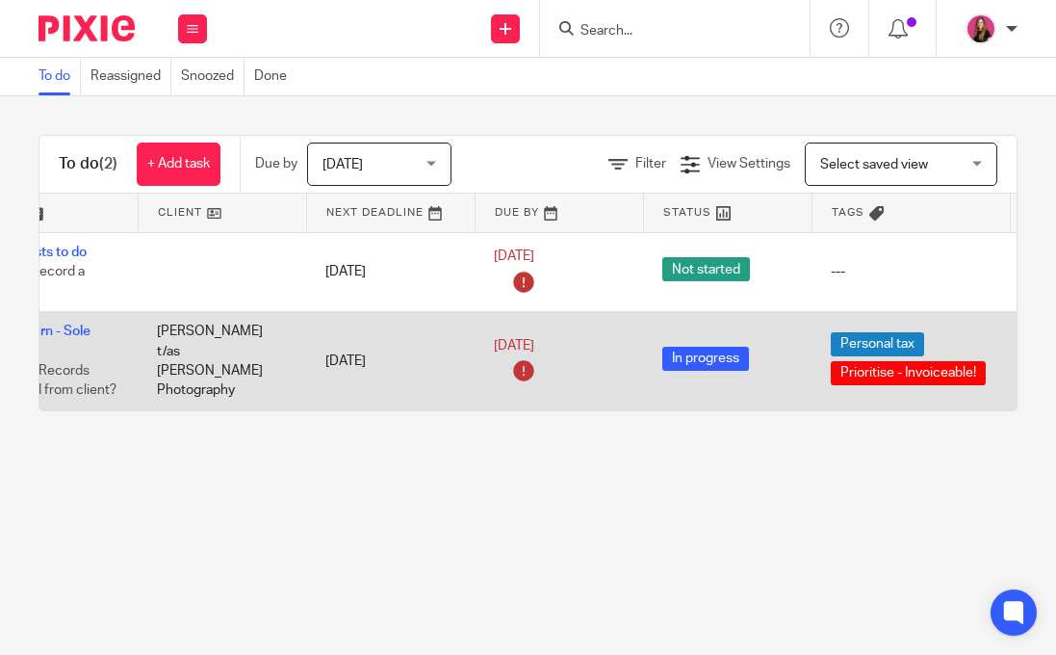
scroll to position [0, 287]
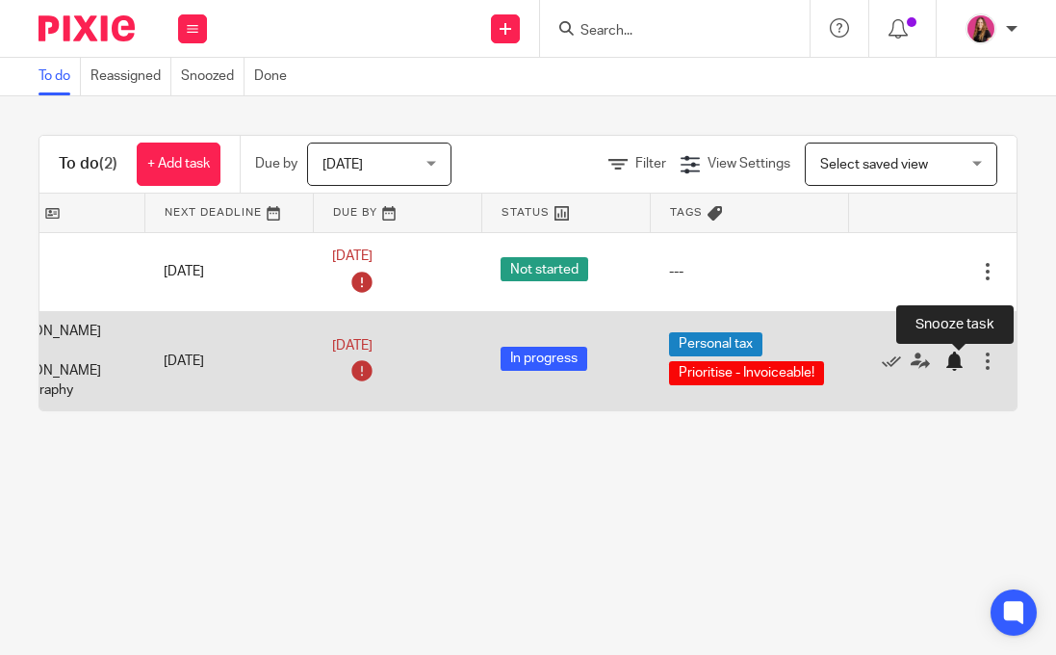
click at [952, 367] on div at bounding box center [954, 361] width 19 height 19
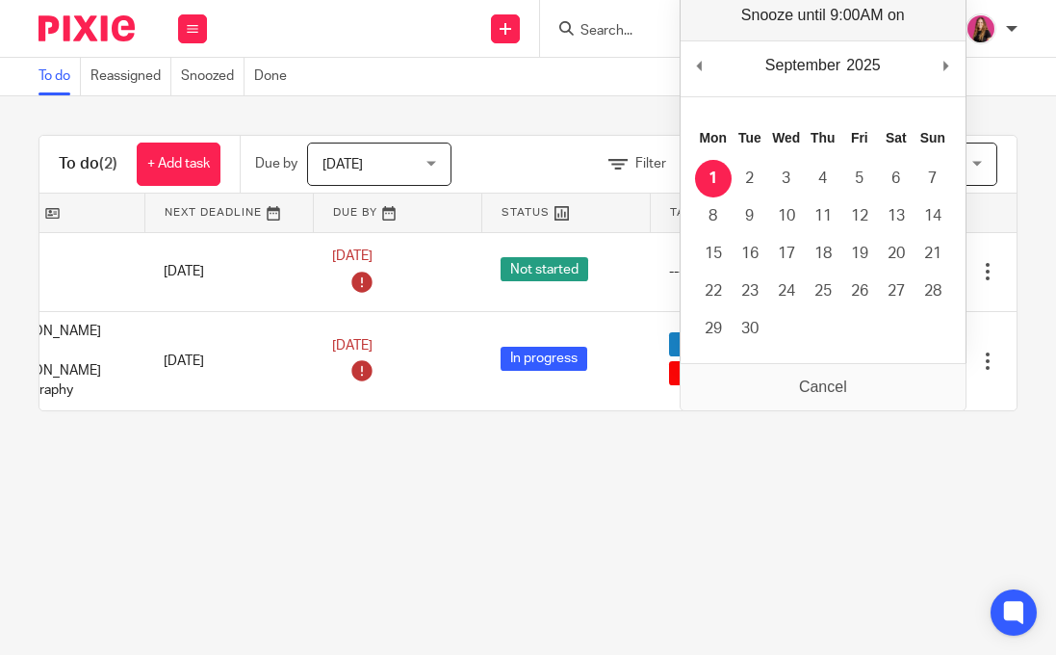
scroll to position [0, 255]
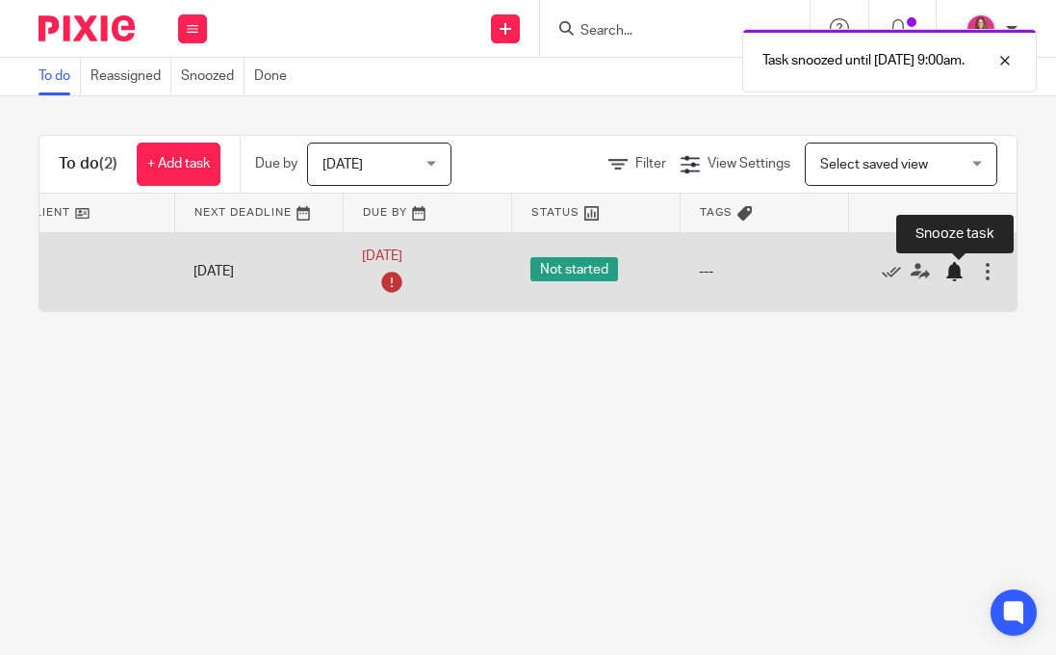
click at [963, 280] on div at bounding box center [954, 271] width 19 height 19
